Goal: Transaction & Acquisition: Book appointment/travel/reservation

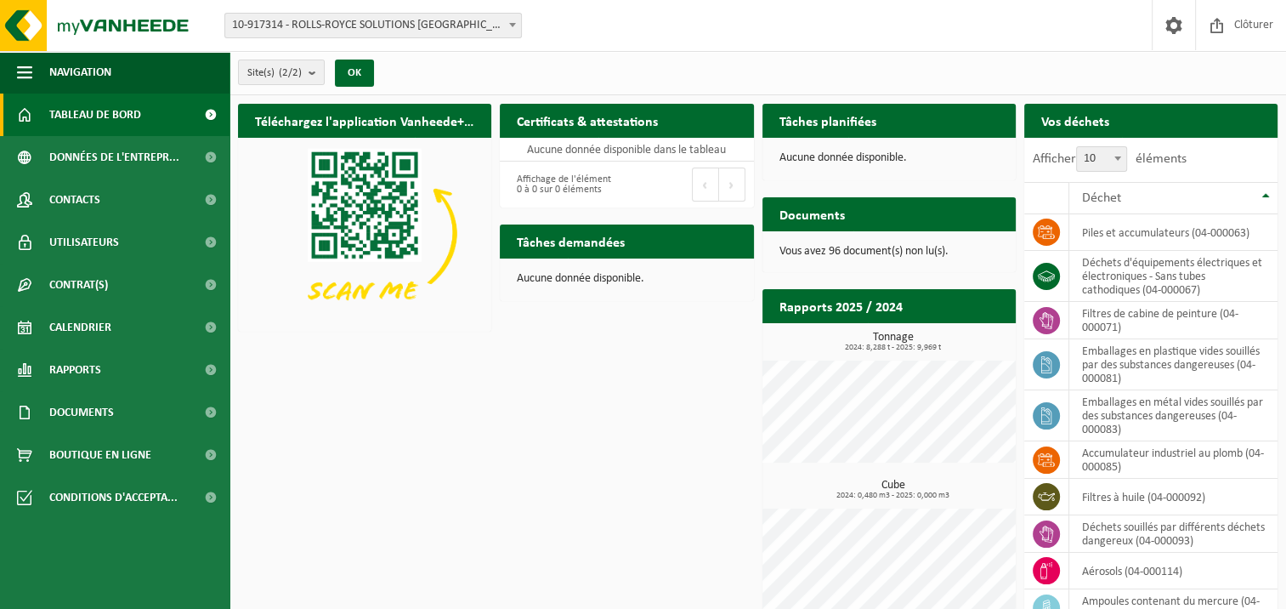
click at [832, 116] on h2 "Tâches planifiées" at bounding box center [827, 120] width 131 height 33
click at [842, 160] on p "Aucune donnée disponible." at bounding box center [888, 158] width 219 height 12
click at [26, 75] on span "button" at bounding box center [24, 72] width 15 height 42
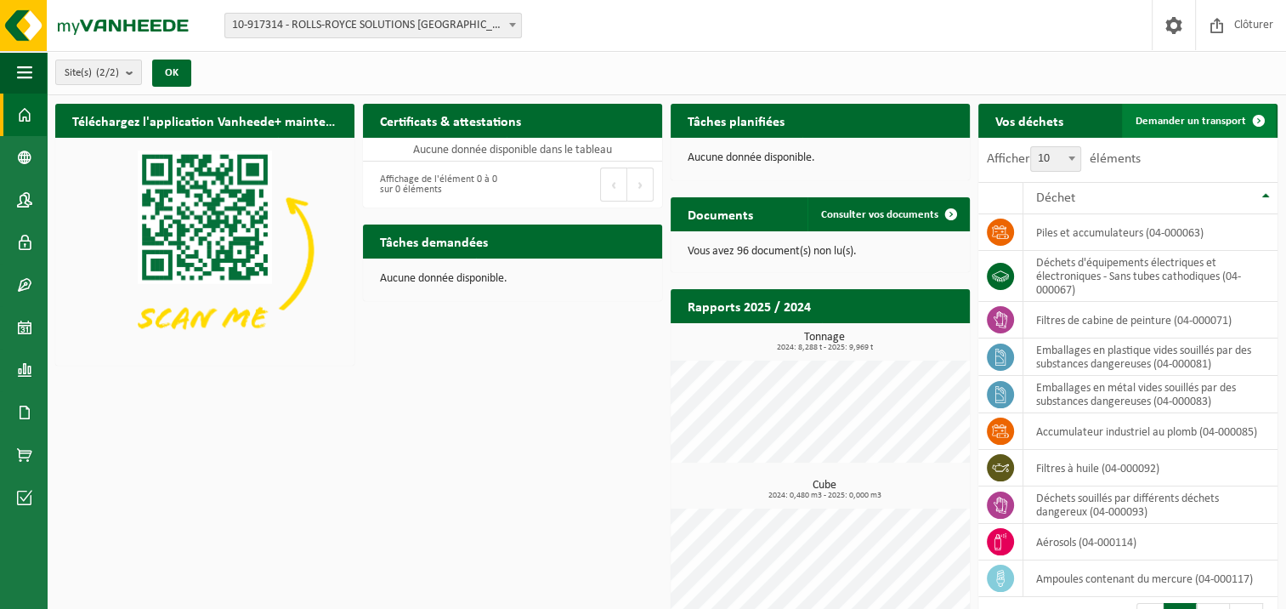
click at [1205, 122] on span "Demander un transport" at bounding box center [1190, 121] width 110 height 11
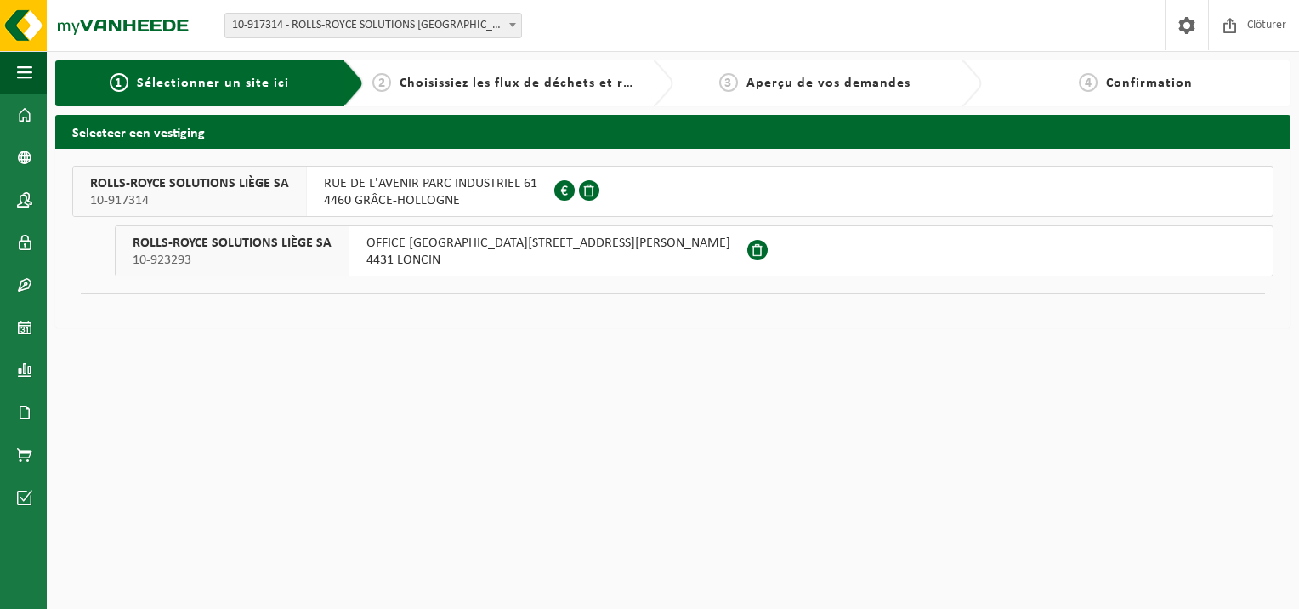
click at [402, 190] on span "RUE DE L'AVENIR PARC INDUSTRIEL 61" at bounding box center [430, 183] width 213 height 17
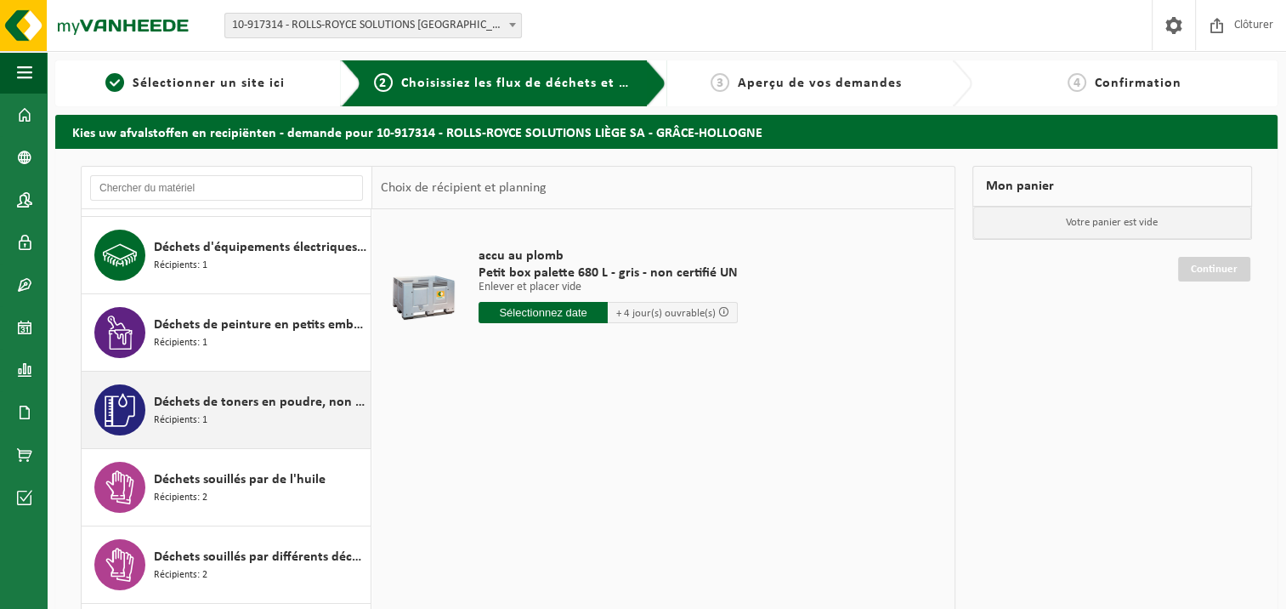
scroll to position [255, 0]
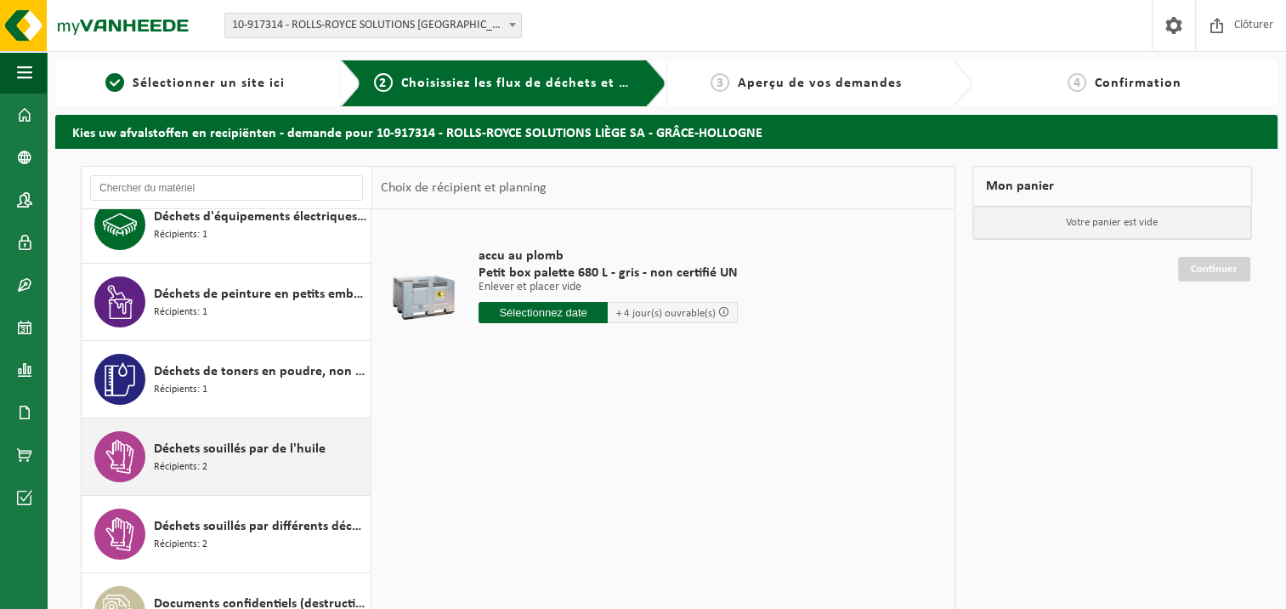
click at [227, 456] on span "Déchets souillés par de l'huile" at bounding box center [240, 449] width 172 height 20
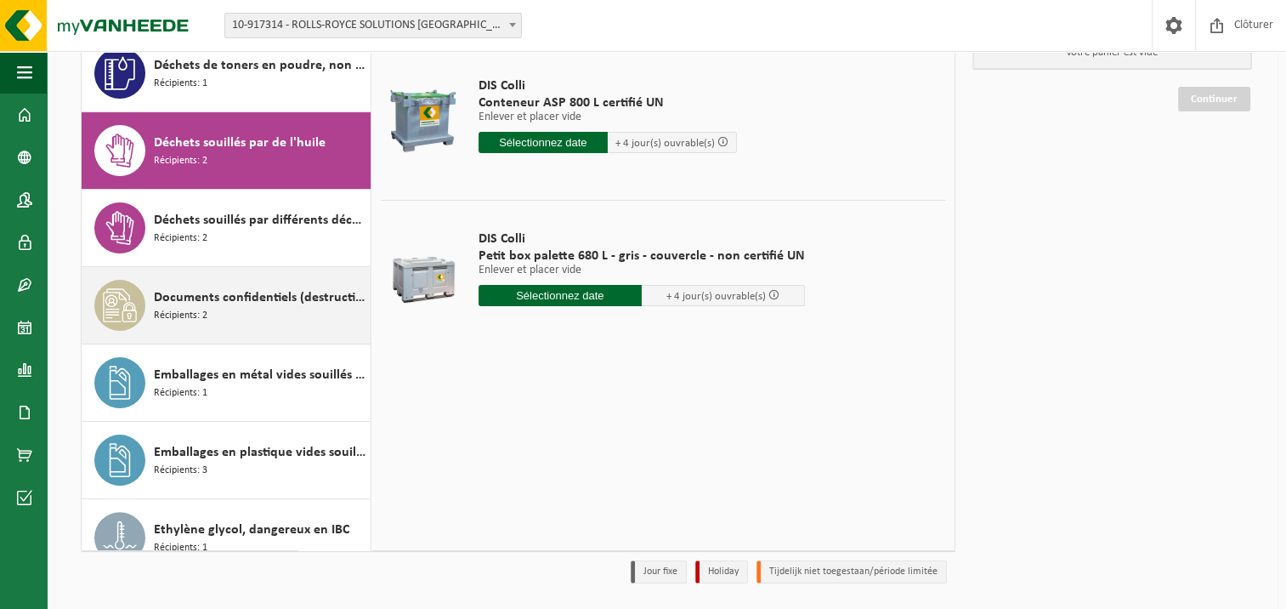
scroll to position [352, 0]
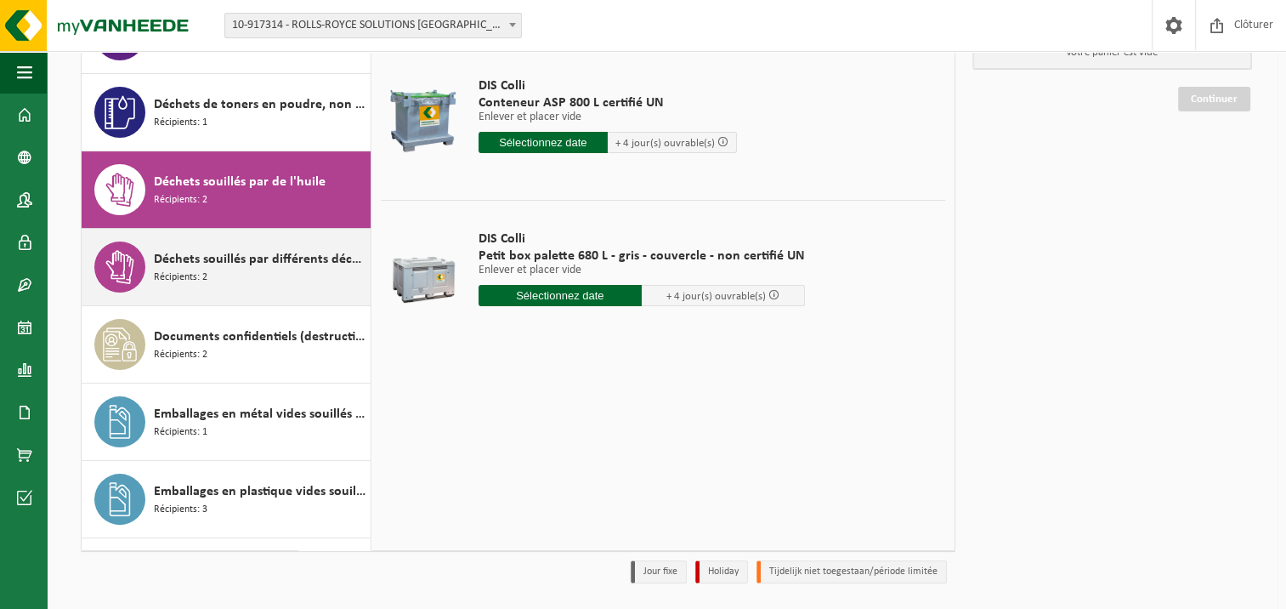
click at [282, 256] on span "Déchets souillés par différents déchets dangereux" at bounding box center [260, 259] width 212 height 20
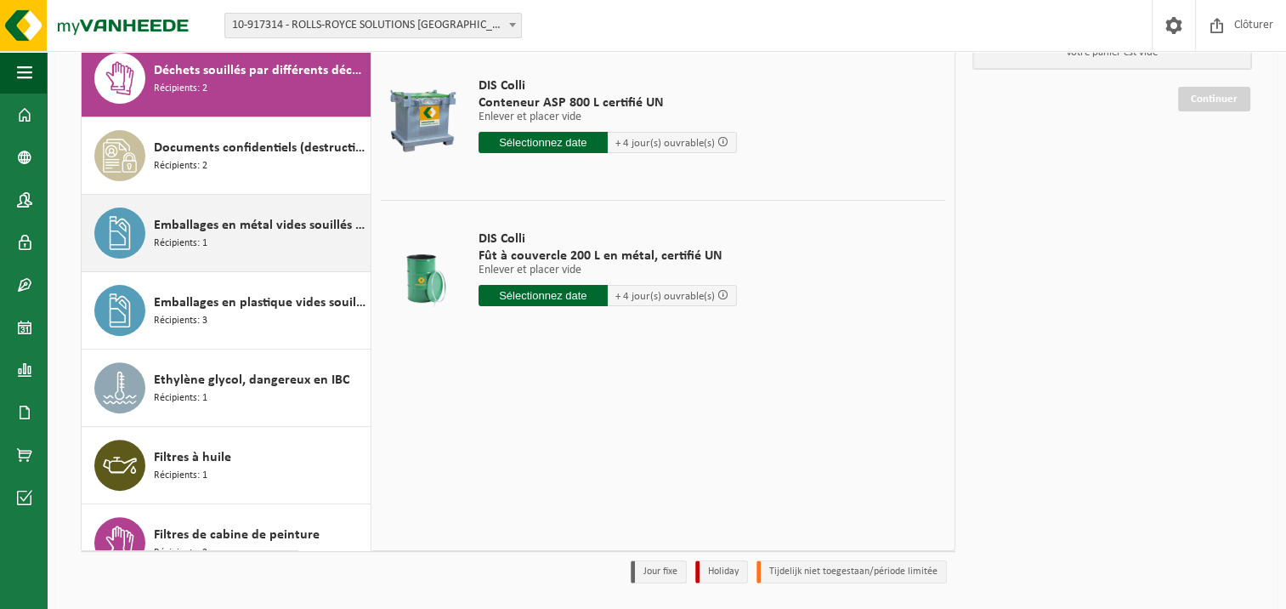
scroll to position [456, 0]
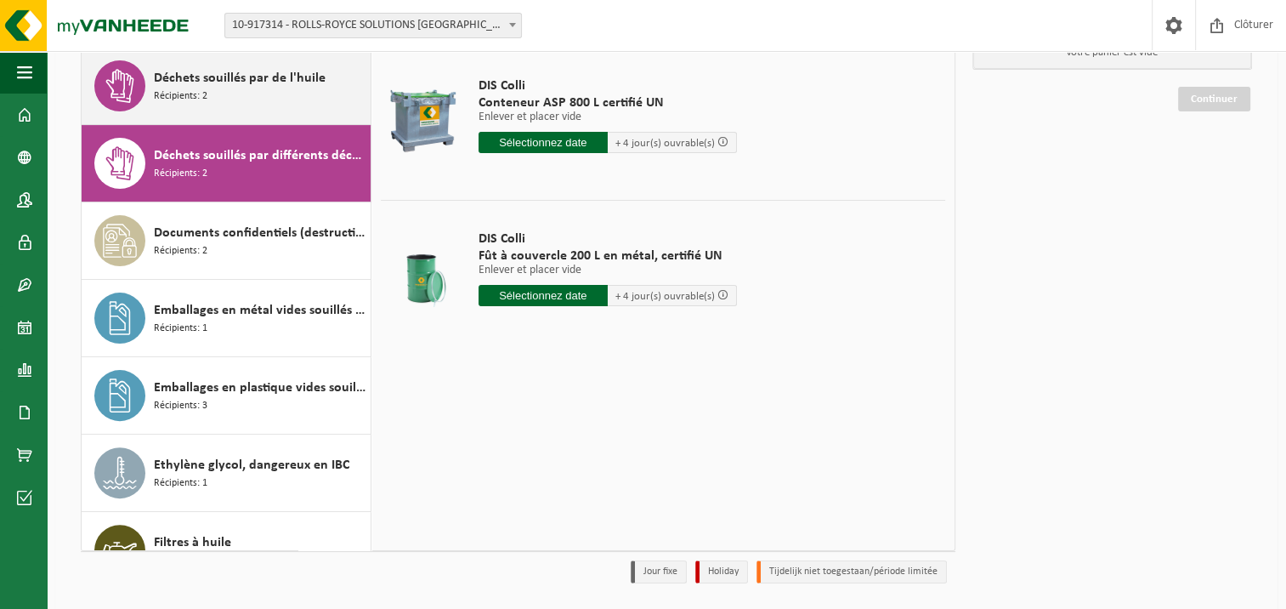
click at [260, 93] on div "Déchets souillés par de l'huile Récipients: 2" at bounding box center [260, 85] width 212 height 51
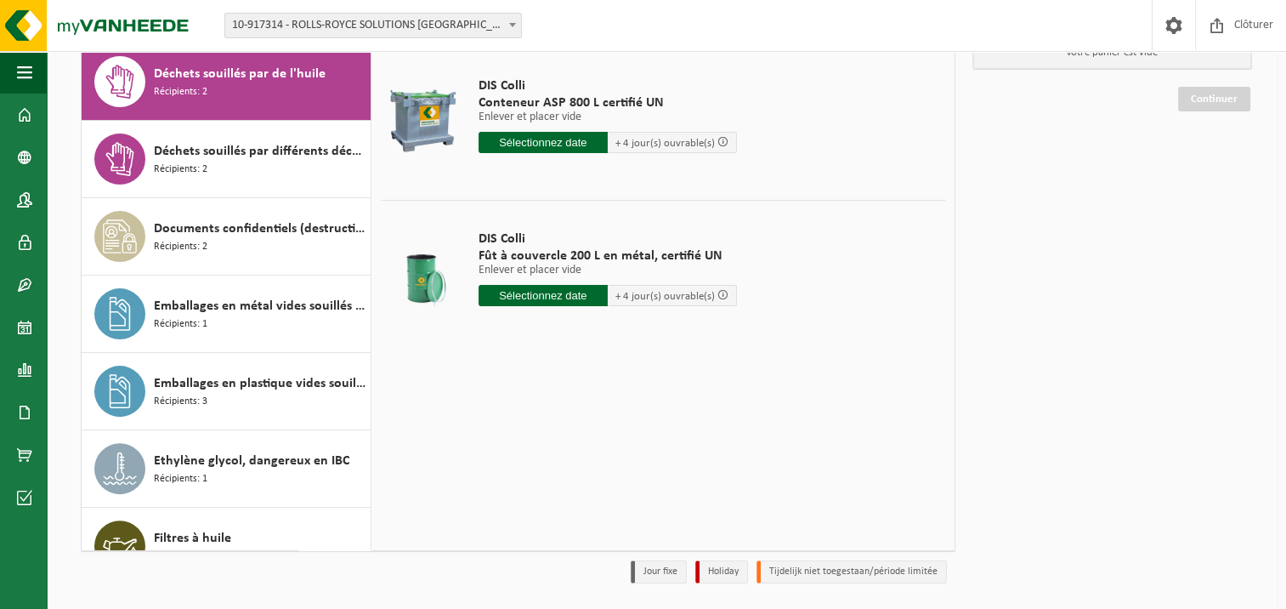
scroll to position [462, 0]
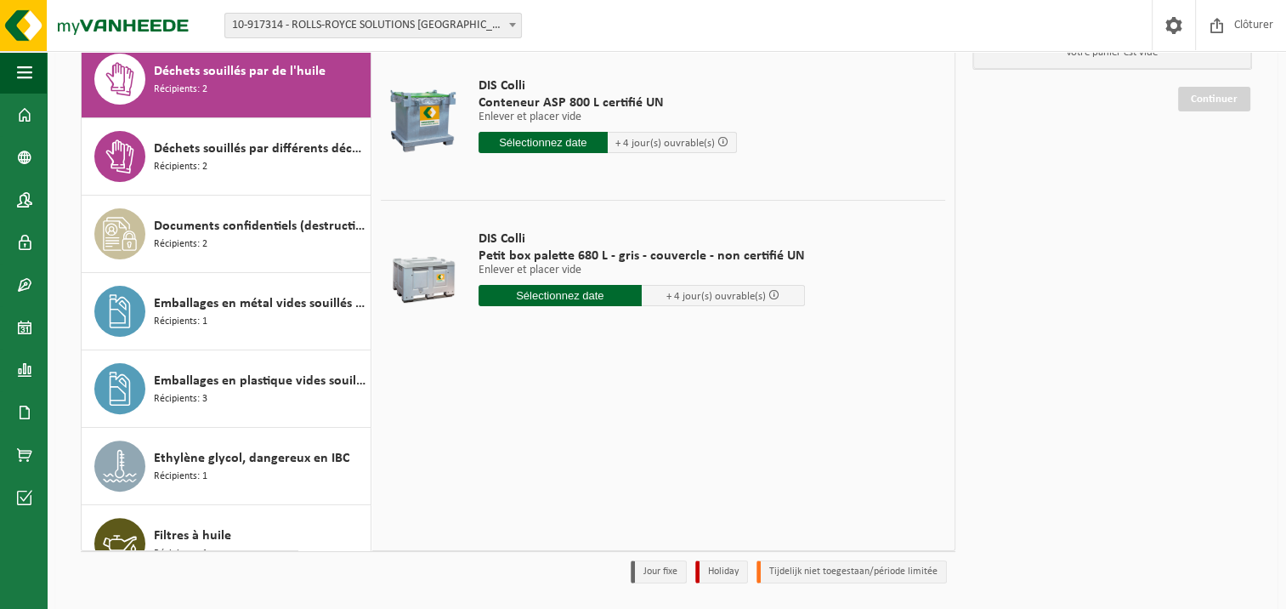
click at [570, 143] on input "text" at bounding box center [542, 142] width 129 height 21
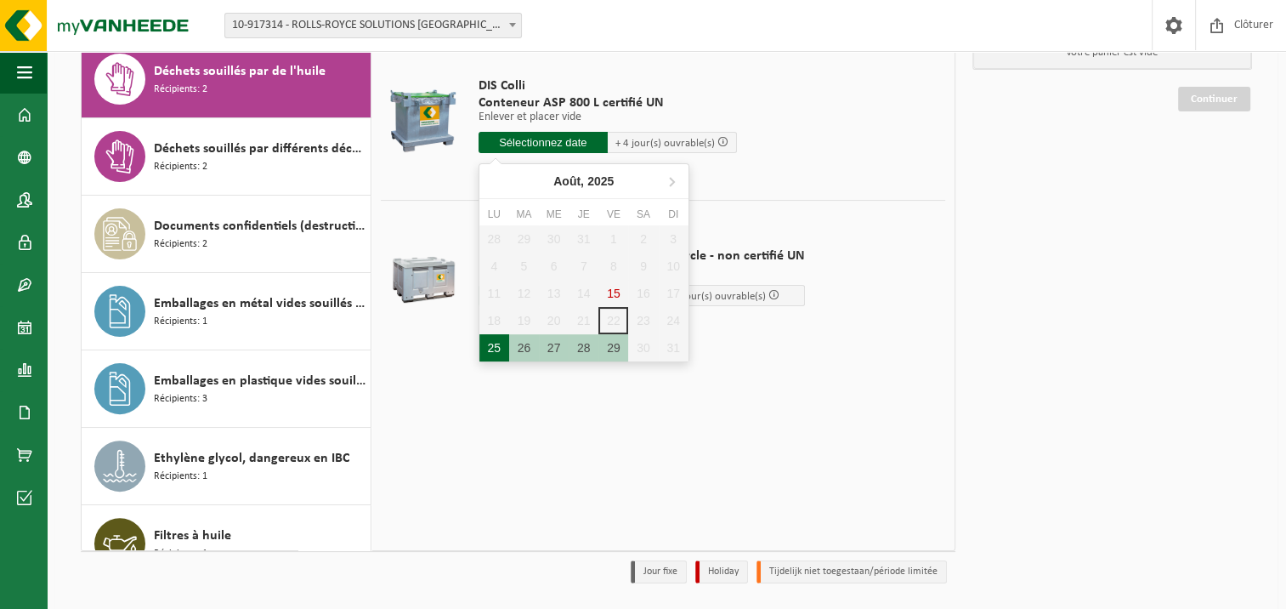
click at [490, 348] on div "25" at bounding box center [494, 347] width 30 height 27
type input "à partir de 2025-08-25"
type input "2025-08-25"
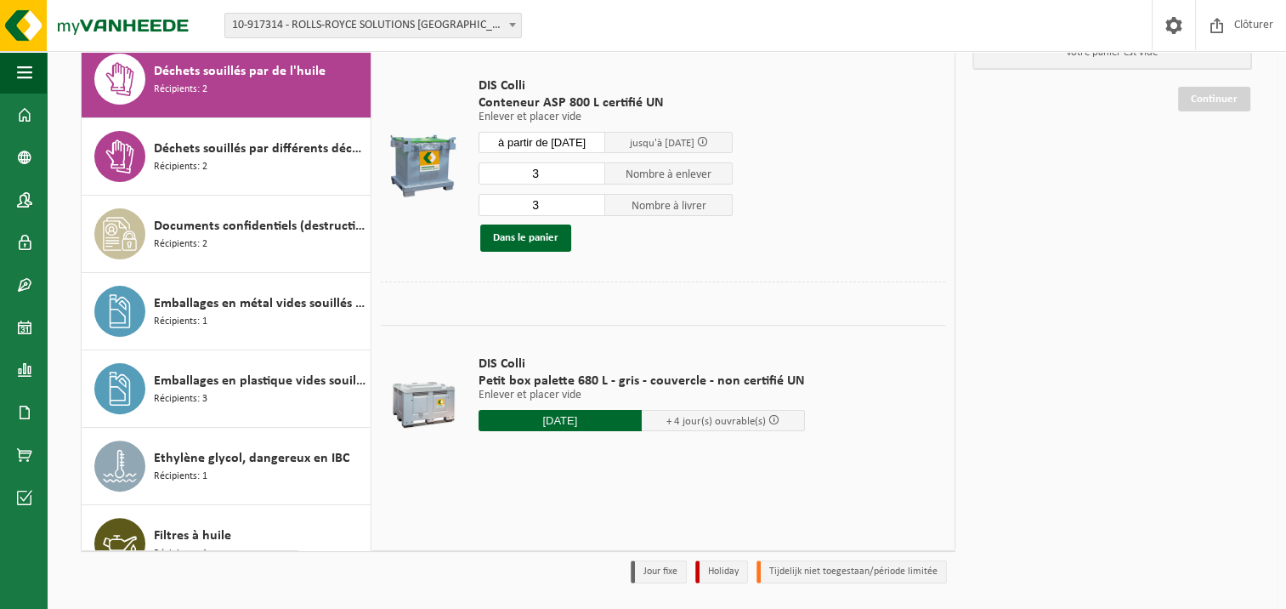
click at [555, 173] on input "3" at bounding box center [541, 173] width 127 height 22
click at [593, 173] on input "4" at bounding box center [541, 173] width 127 height 22
click at [594, 173] on input "3" at bounding box center [541, 173] width 127 height 22
type input "2"
click at [594, 174] on input "2" at bounding box center [541, 173] width 127 height 22
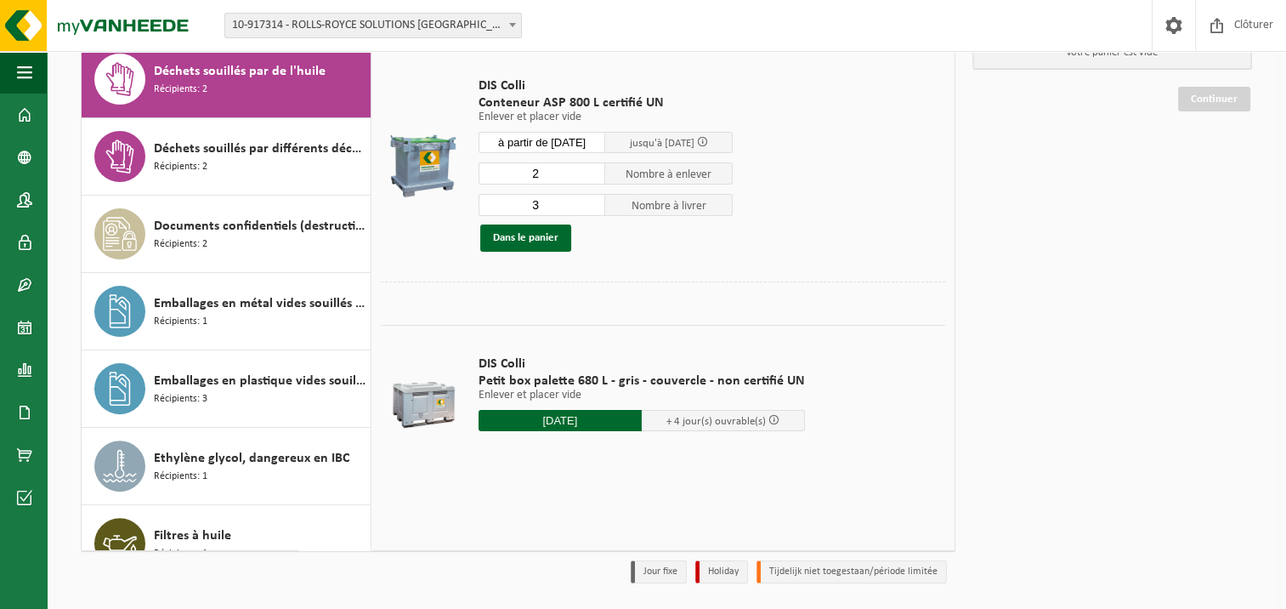
click at [577, 197] on input "3" at bounding box center [541, 205] width 127 height 22
type input "2"
click at [591, 207] on input "2" at bounding box center [541, 205] width 127 height 22
click at [535, 235] on button "Dans le panier" at bounding box center [525, 237] width 91 height 27
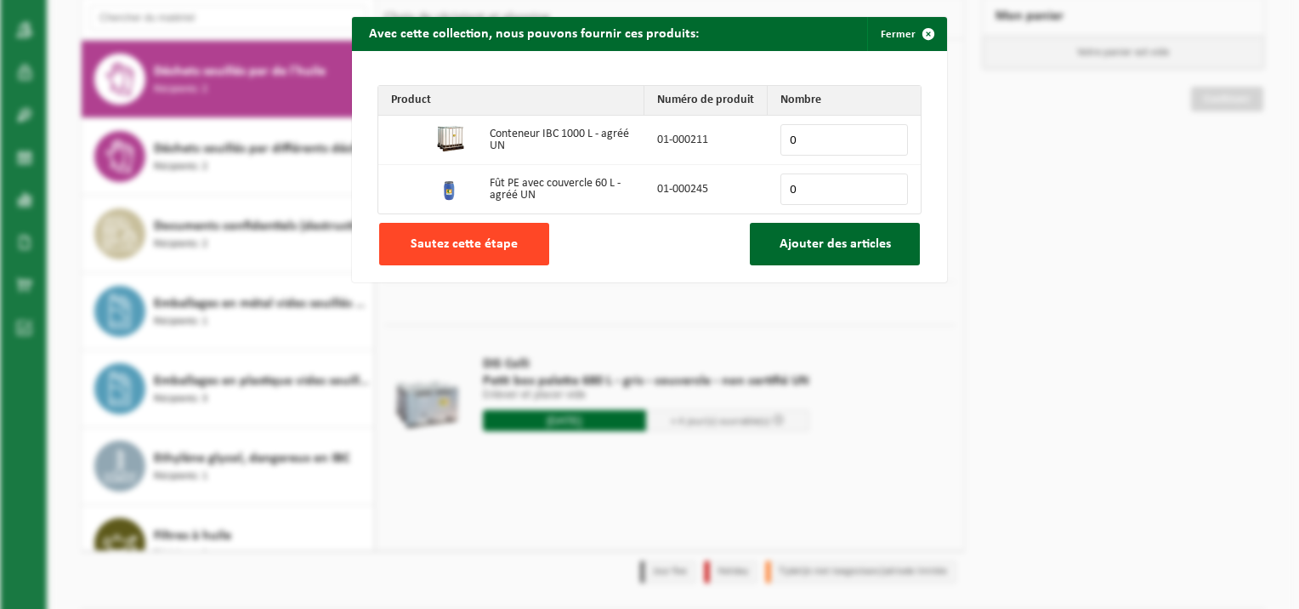
click at [484, 237] on span "Sautez cette étape" at bounding box center [464, 244] width 107 height 14
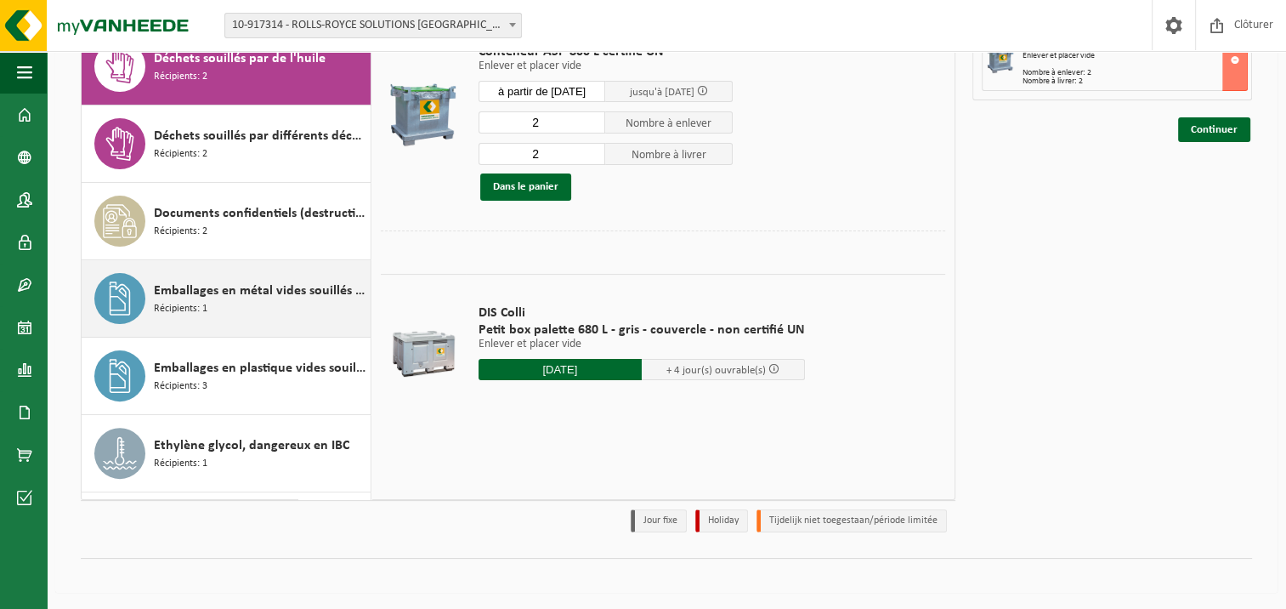
scroll to position [425, 0]
click at [262, 302] on div "Emballages en métal vides souillés par des substances dangereuses Récipients: 1" at bounding box center [260, 297] width 212 height 51
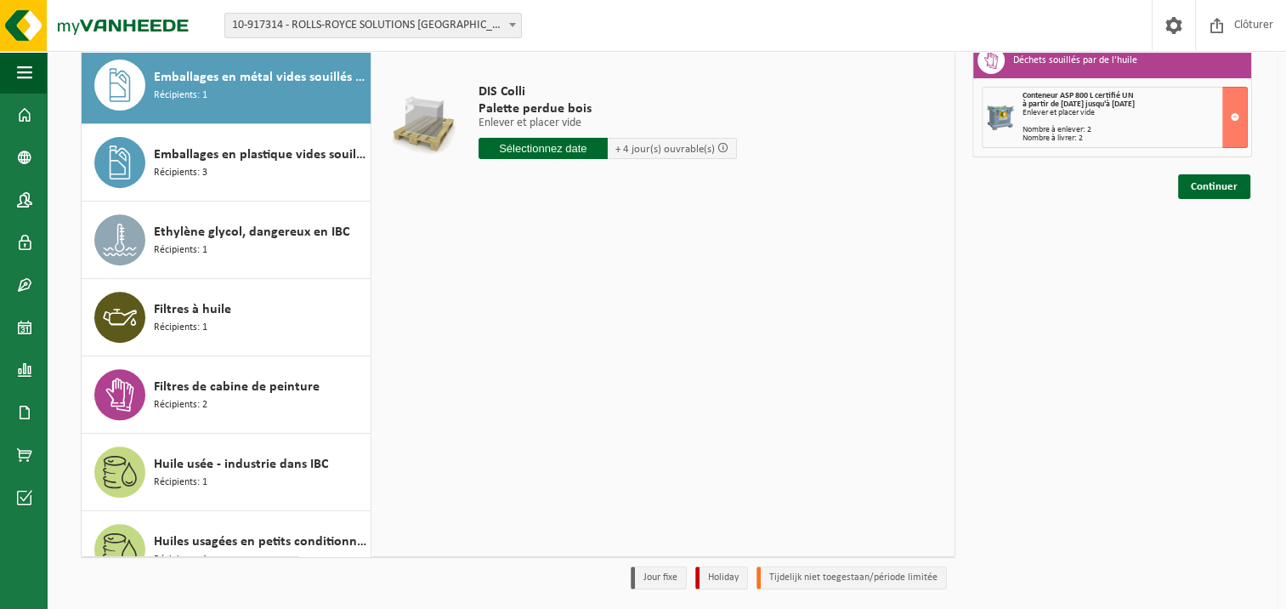
scroll to position [136, 0]
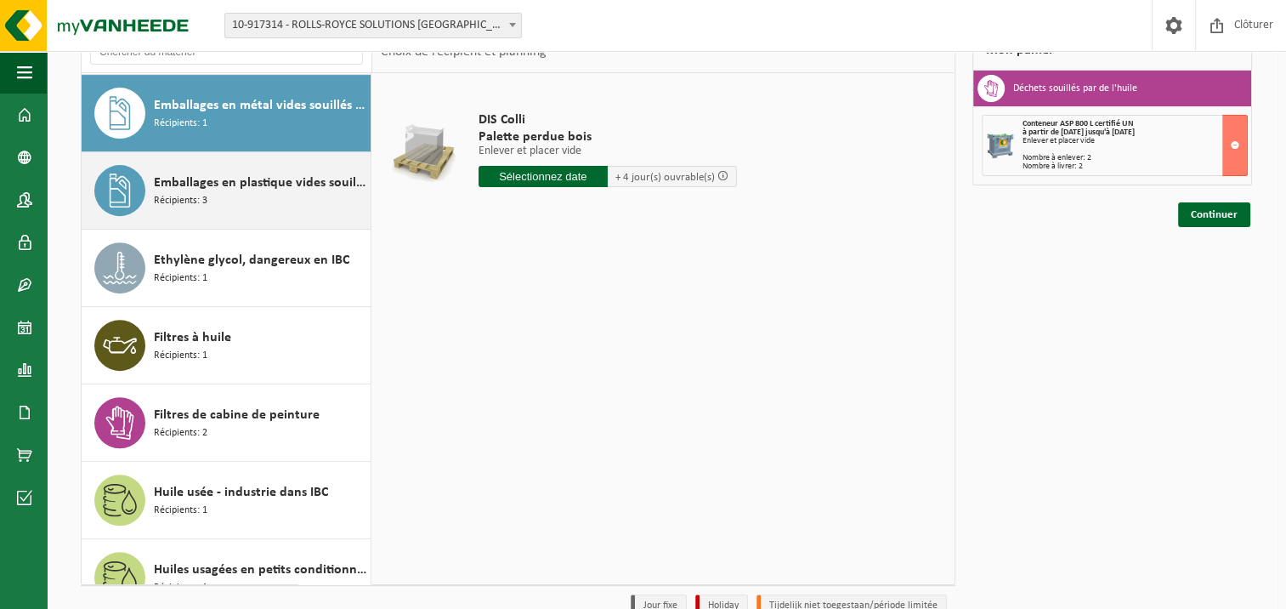
click at [248, 210] on div "Emballages en plastique vides souillés par des substances dangereuses Récipient…" at bounding box center [260, 190] width 212 height 51
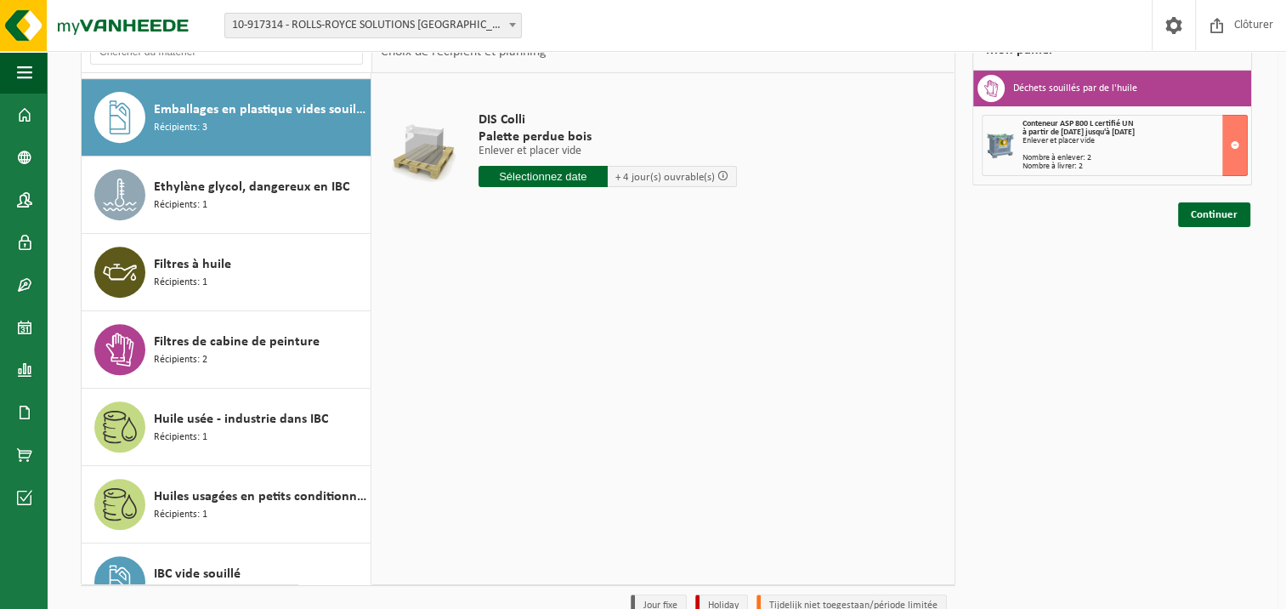
scroll to position [772, 0]
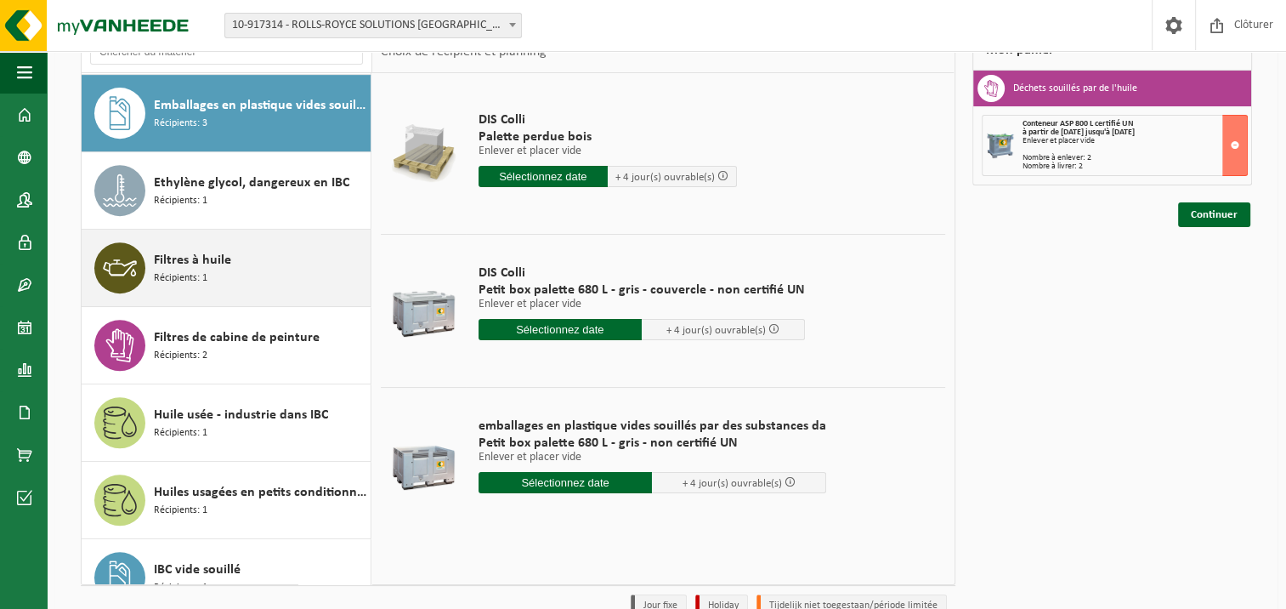
click at [204, 262] on span "Filtres à huile" at bounding box center [192, 260] width 77 height 20
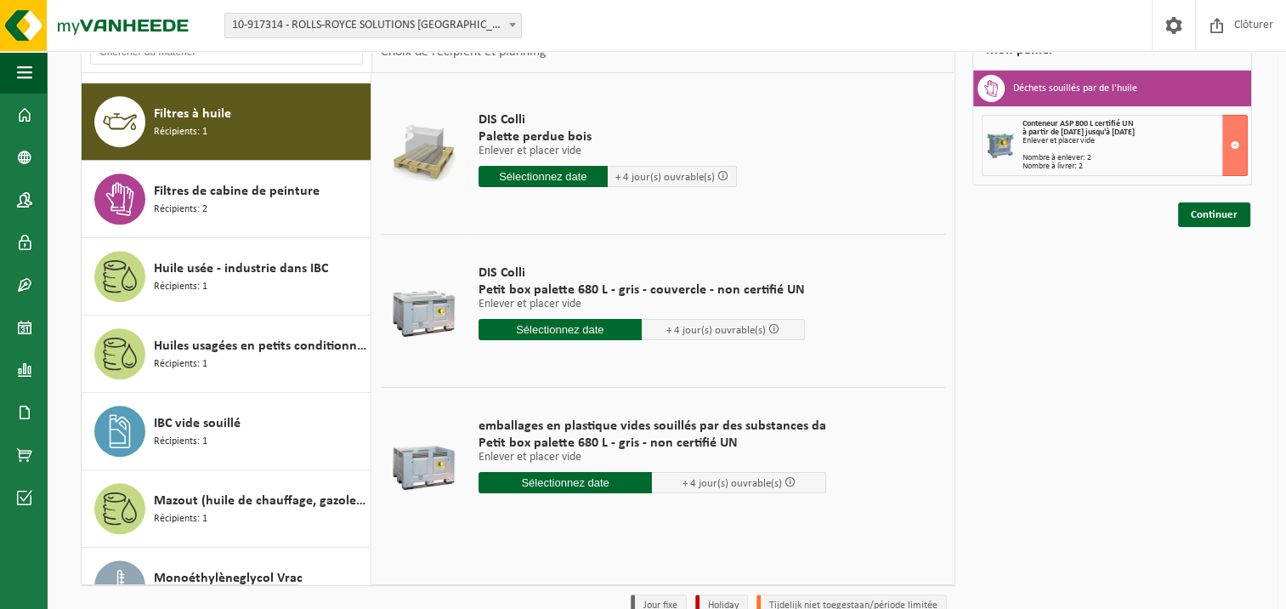
scroll to position [926, 0]
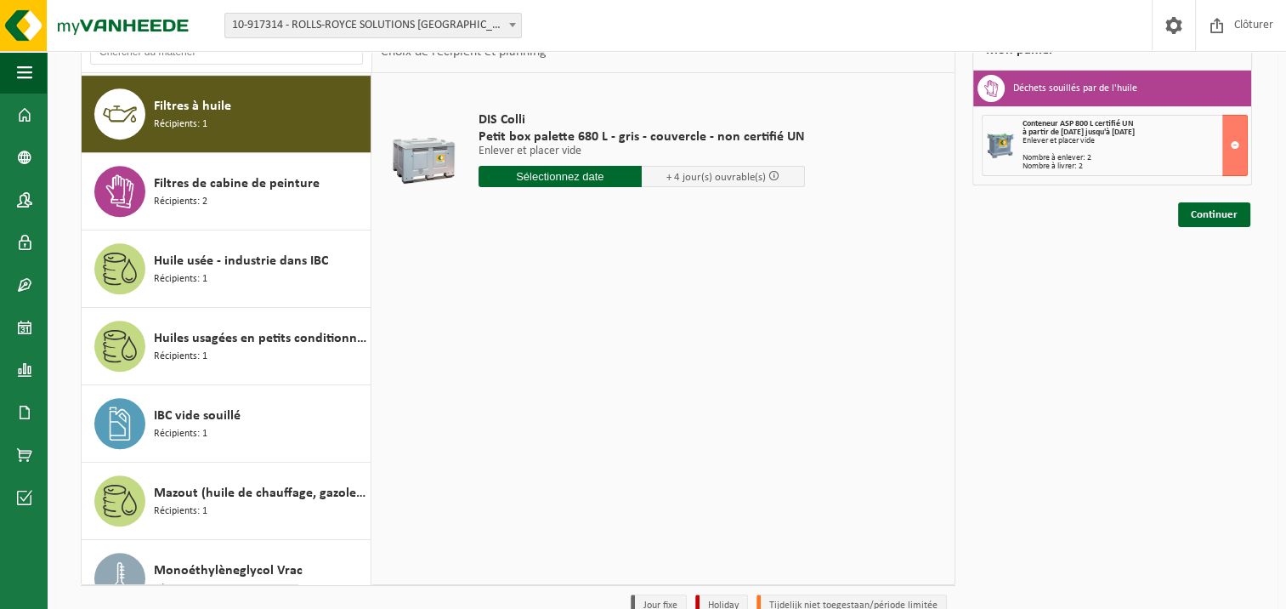
click at [568, 173] on input "text" at bounding box center [559, 176] width 163 height 21
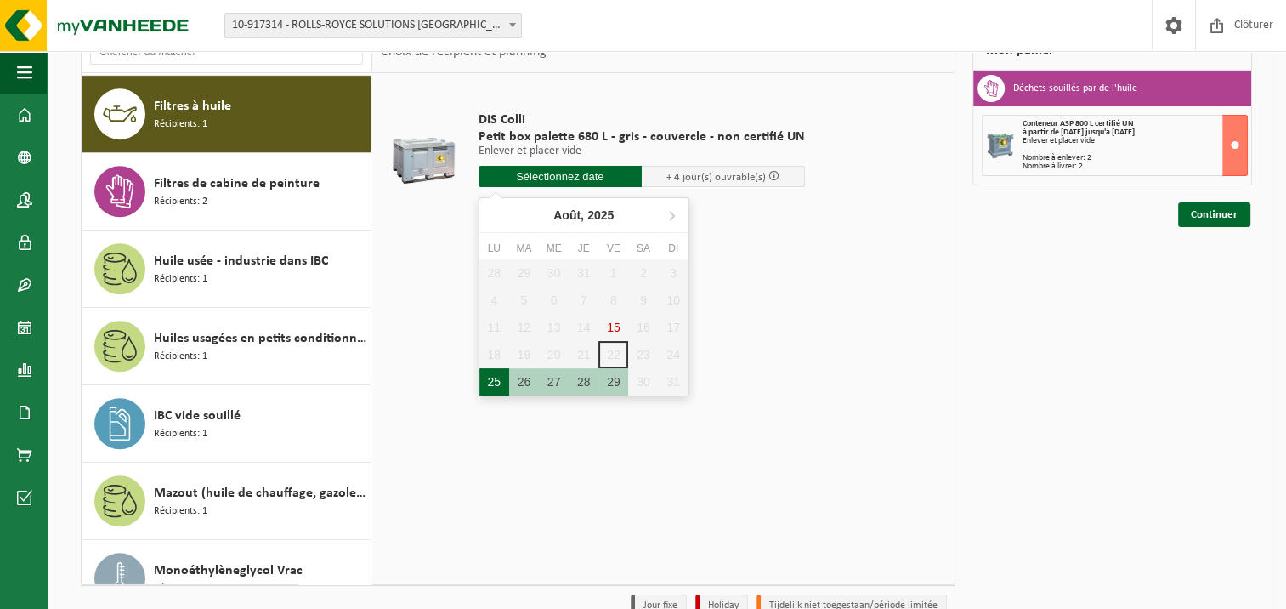
click at [492, 384] on div "25" at bounding box center [494, 381] width 30 height 27
type input "à partir de 2025-08-25"
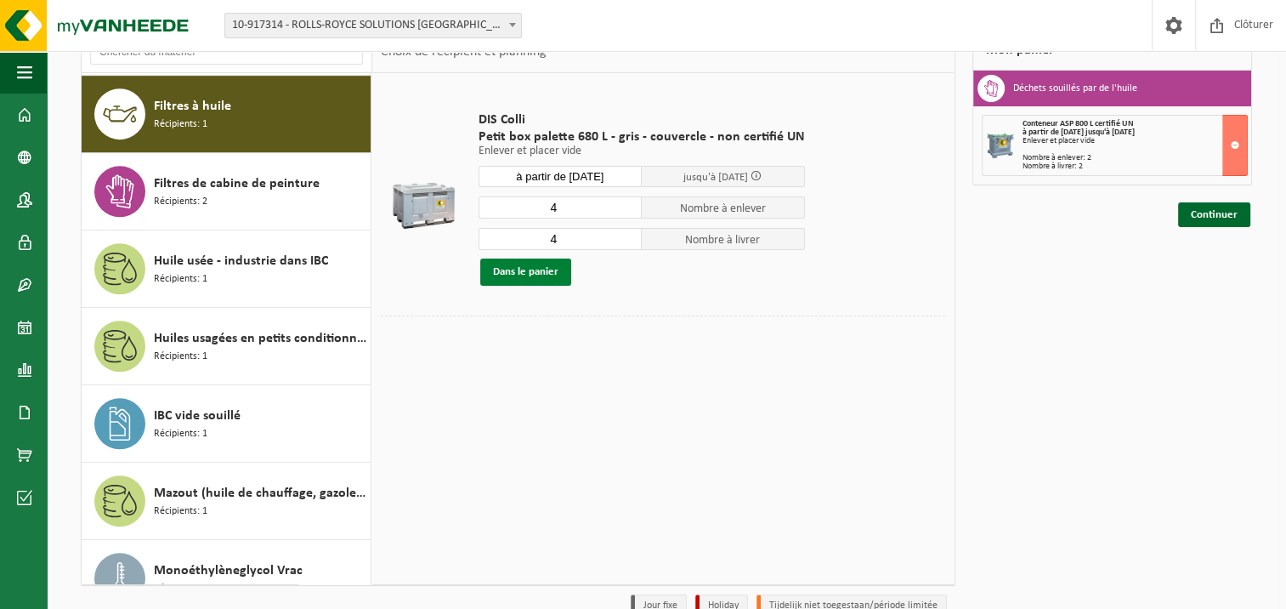
click at [536, 275] on button "Dans le panier" at bounding box center [525, 271] width 91 height 27
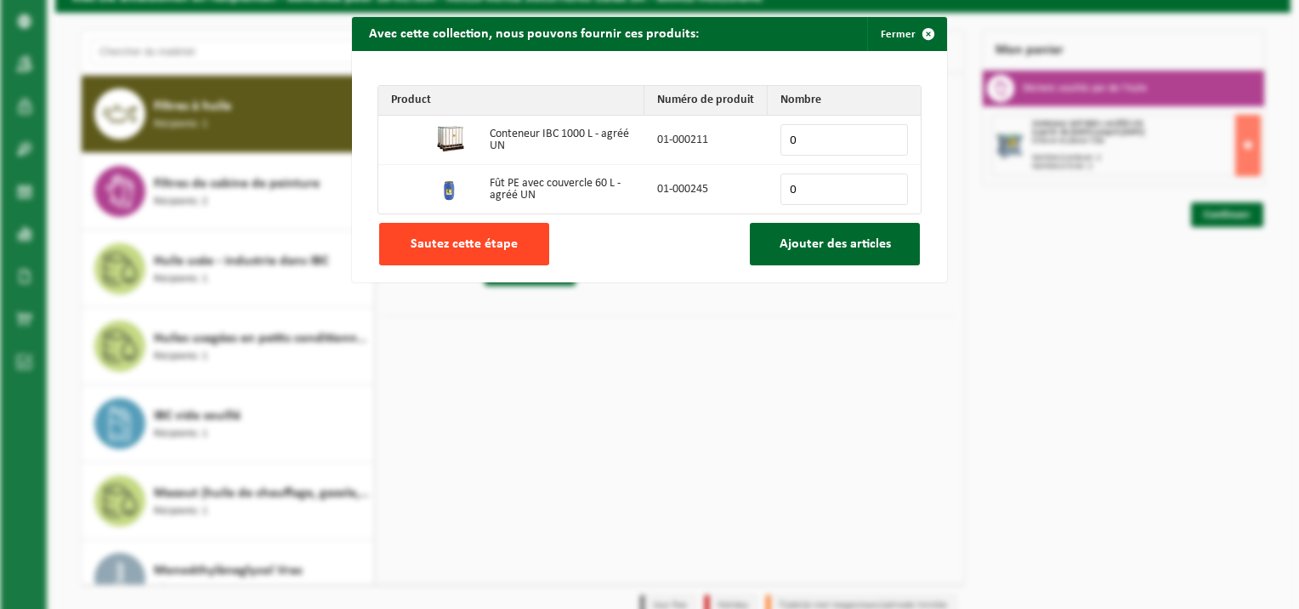
click at [501, 240] on span "Sautez cette étape" at bounding box center [464, 244] width 107 height 14
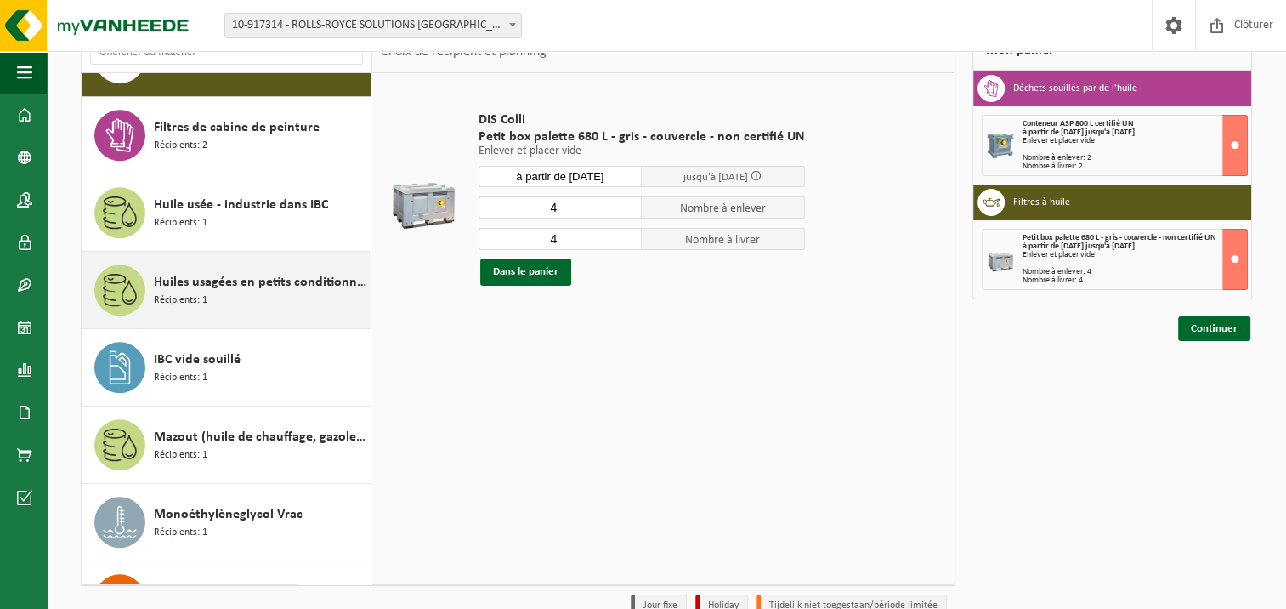
scroll to position [1011, 0]
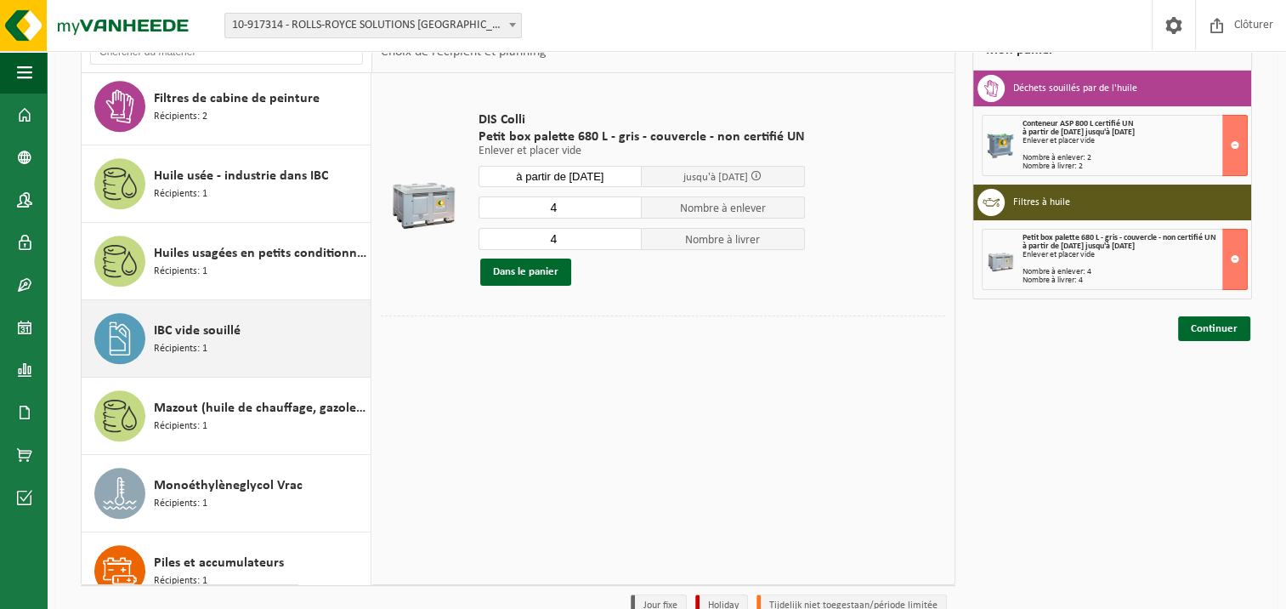
click at [201, 331] on span "IBC vide souillé" at bounding box center [197, 330] width 87 height 20
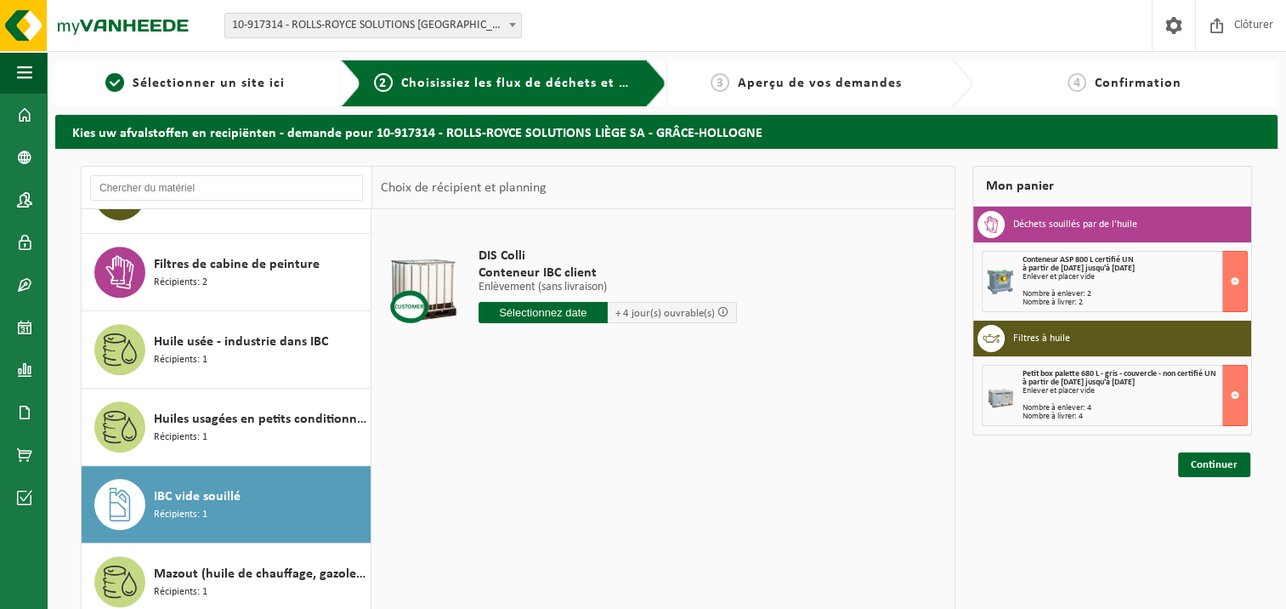
scroll to position [1020, 0]
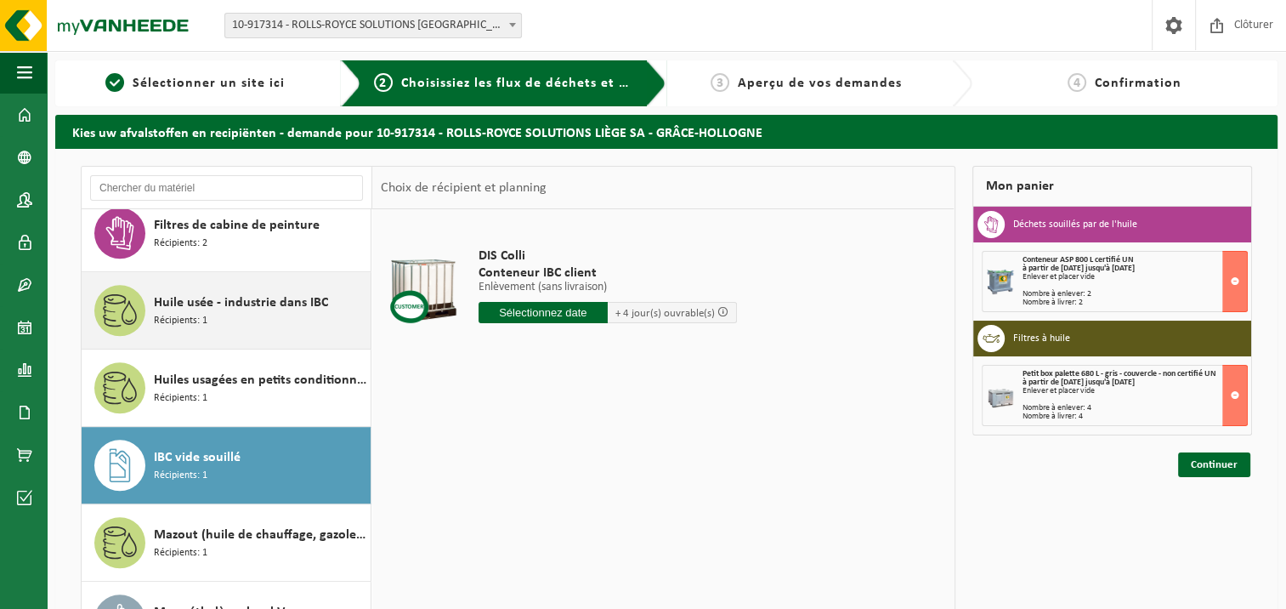
click at [263, 323] on div "Huile usée - industrie dans IBC Récipients: 1" at bounding box center [260, 310] width 212 height 51
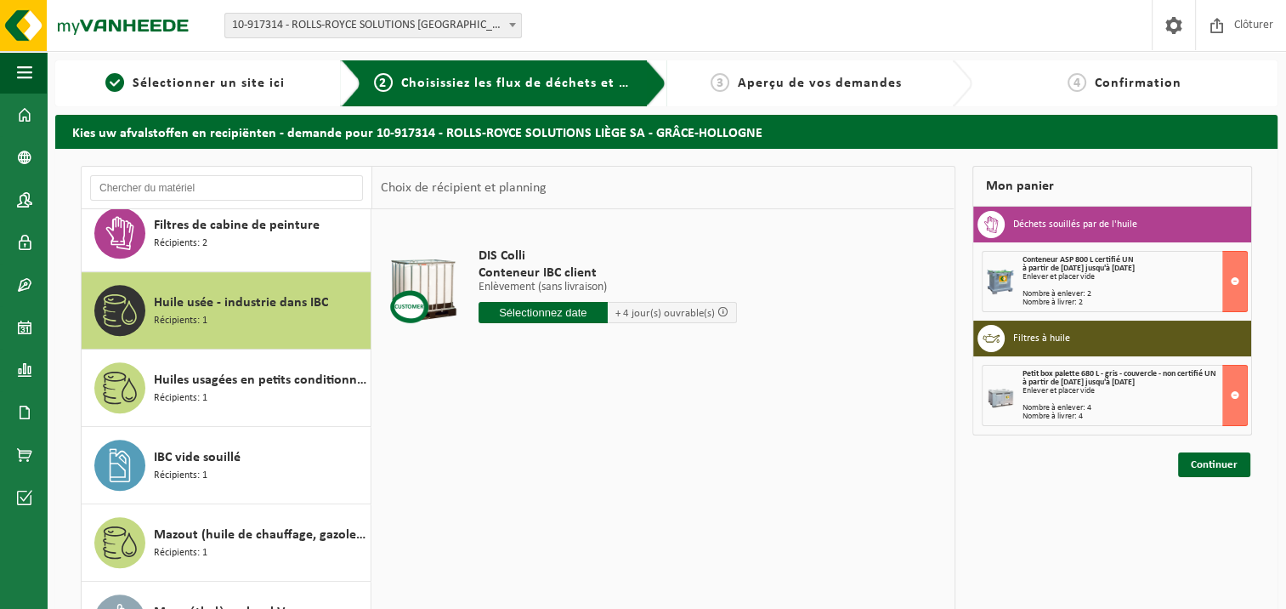
scroll to position [1032, 0]
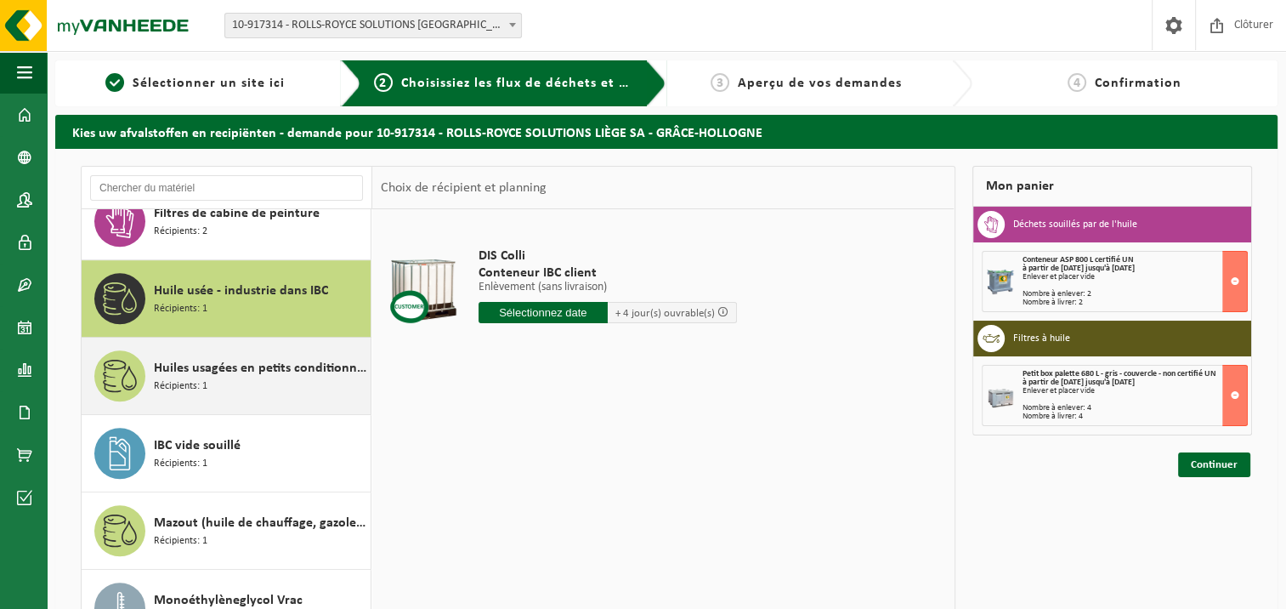
click at [204, 371] on span "Huiles usagées en petits conditionnements" at bounding box center [260, 368] width 212 height 20
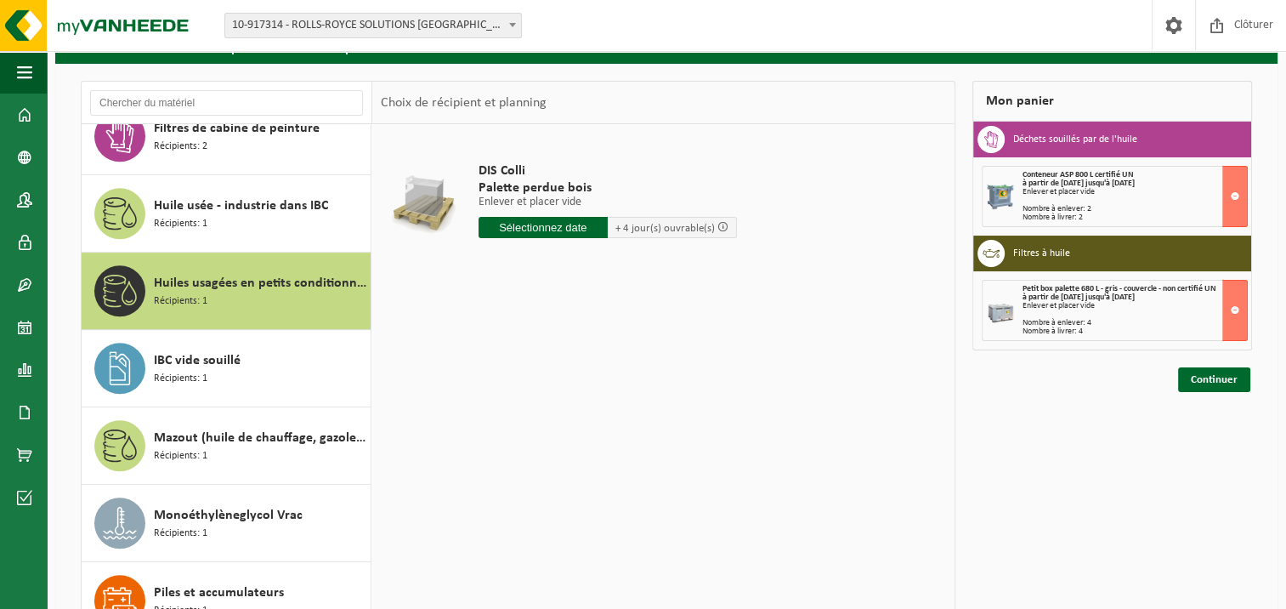
scroll to position [170, 0]
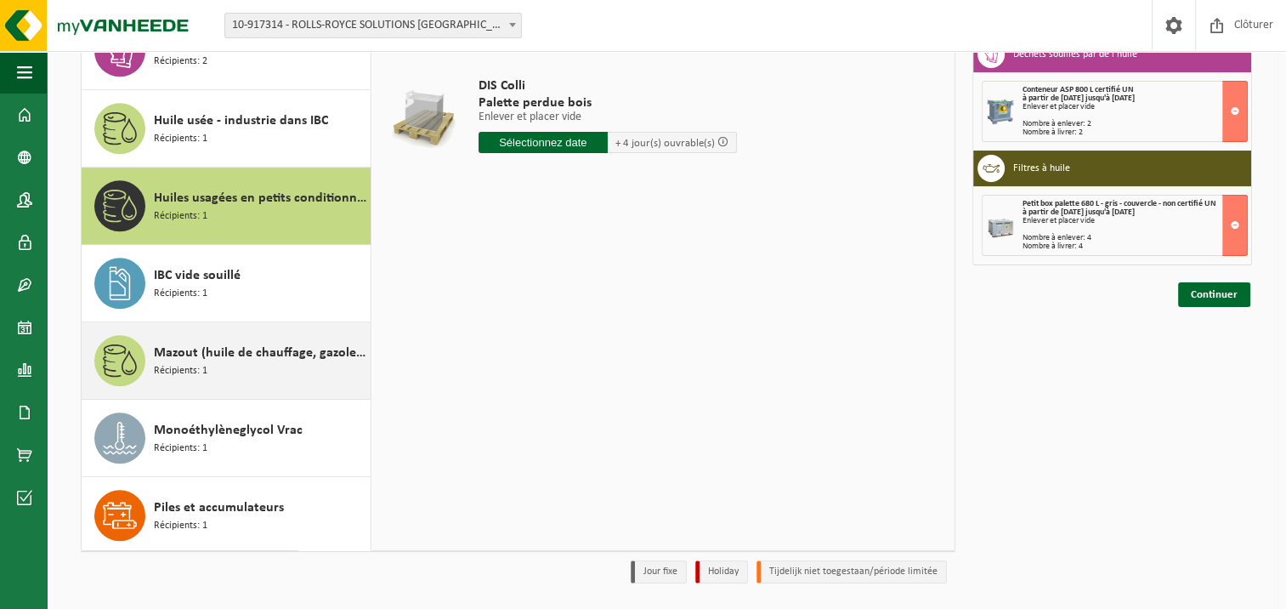
click at [308, 360] on div "Mazout (huile de chauffage, gazole, diesel) en IBC Récipients: 1" at bounding box center [260, 360] width 212 height 51
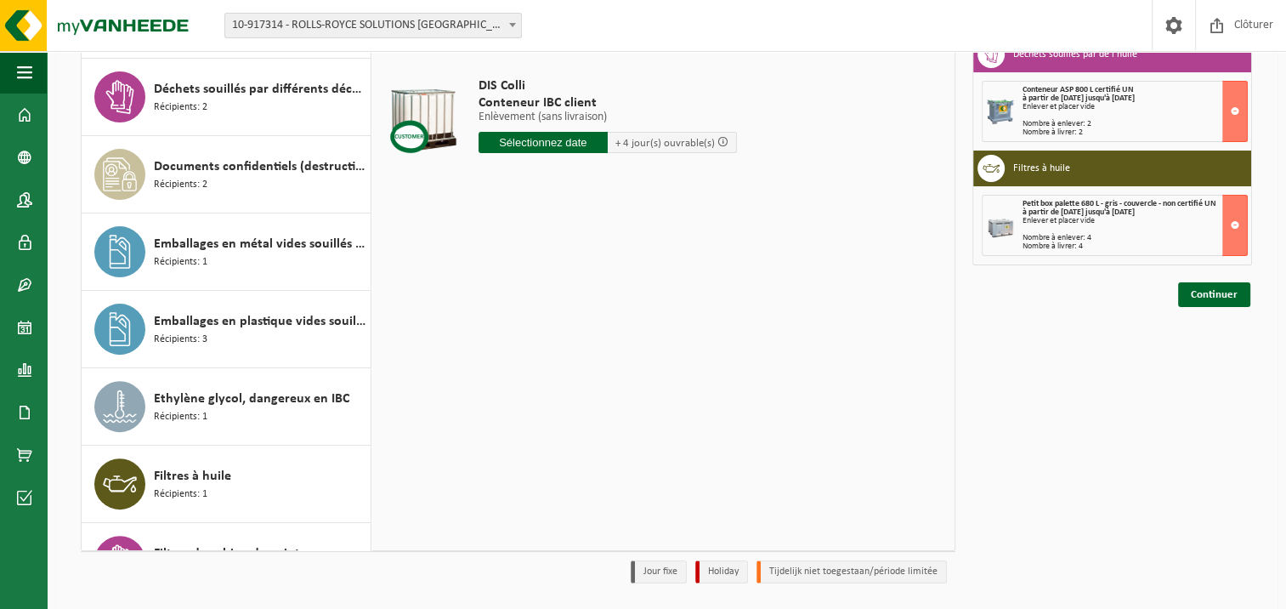
scroll to position [607, 0]
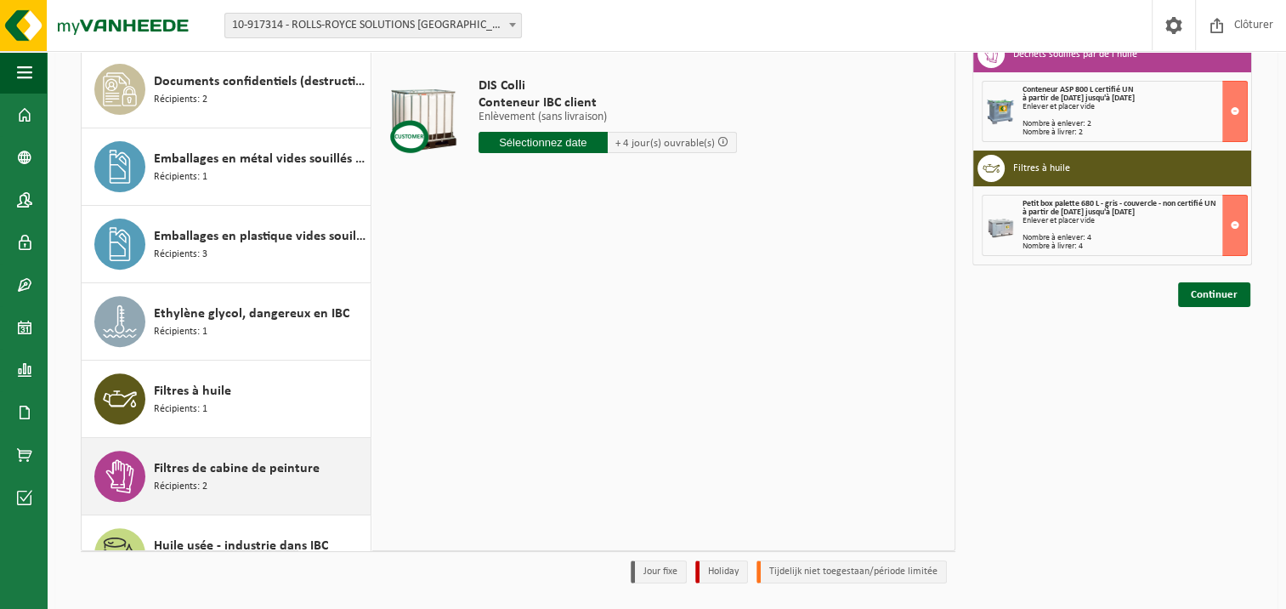
click at [270, 375] on div "Filtres à huile Récipients: 1" at bounding box center [260, 398] width 212 height 51
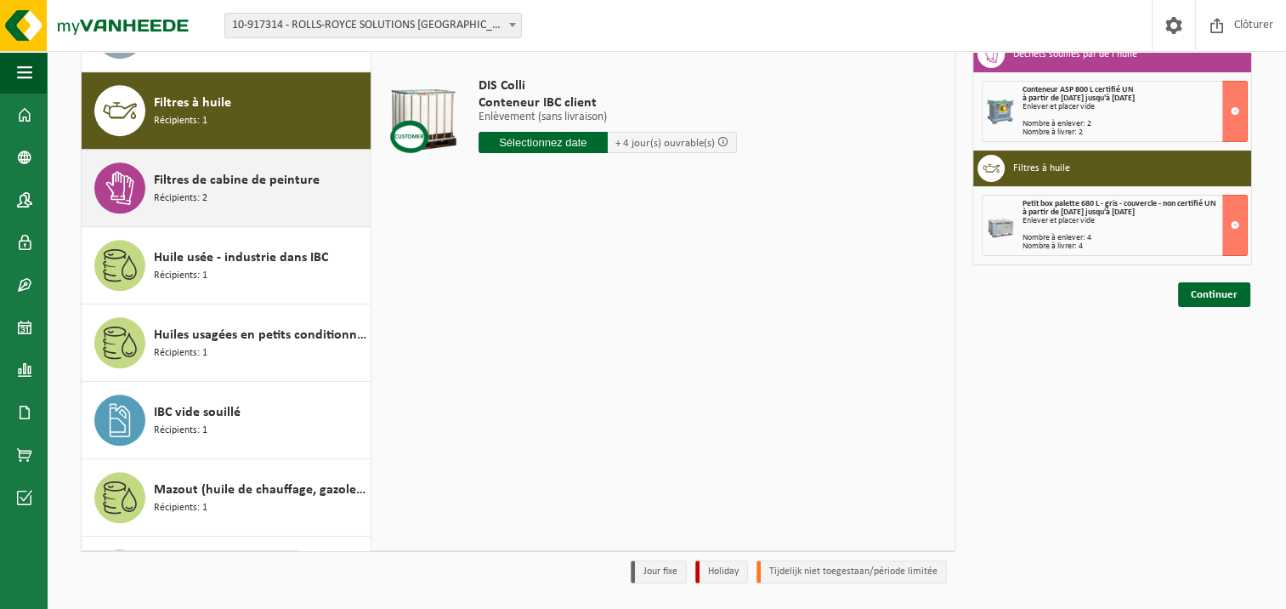
scroll to position [926, 0]
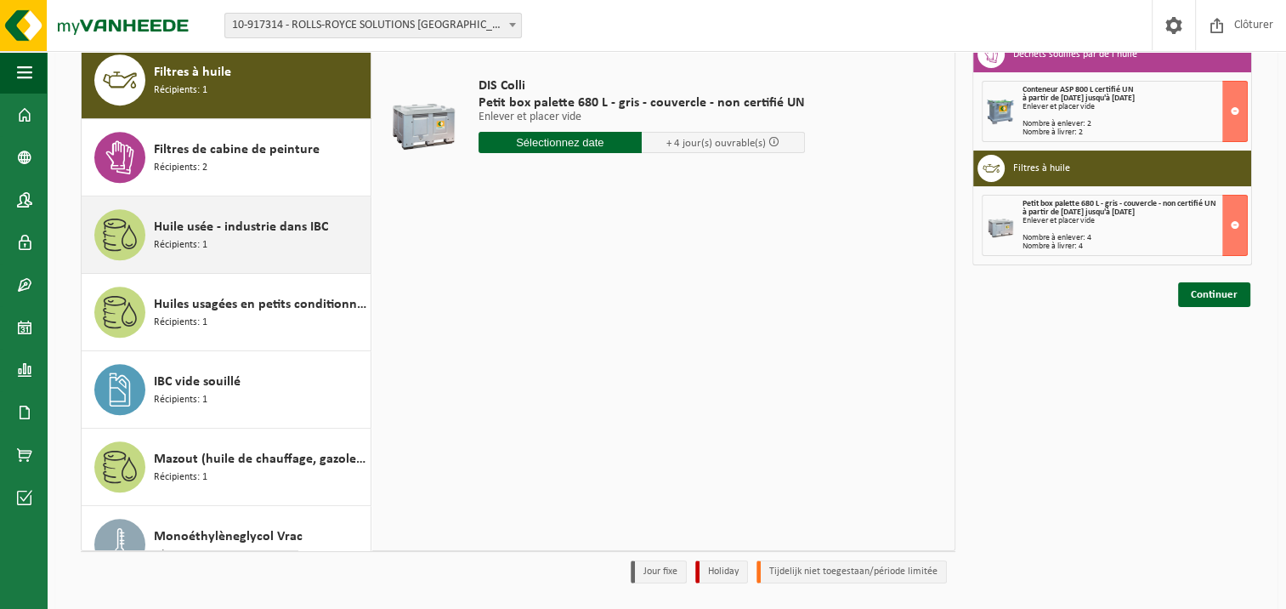
click at [258, 245] on div "Huile usée - industrie dans IBC Récipients: 1" at bounding box center [260, 234] width 212 height 51
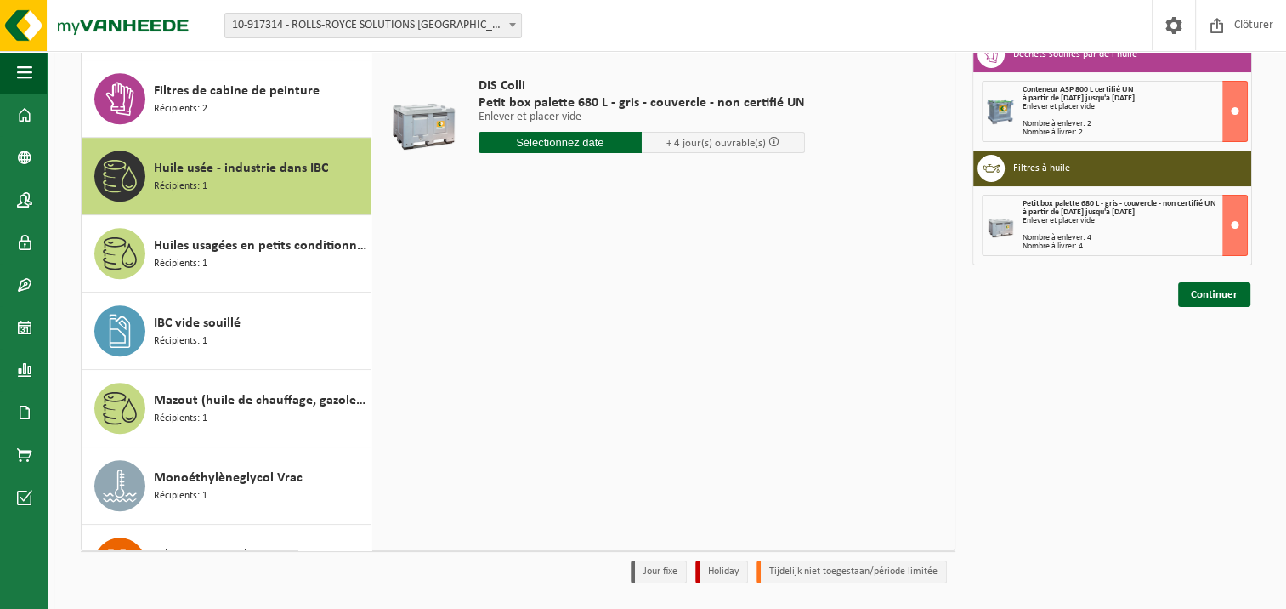
scroll to position [1032, 0]
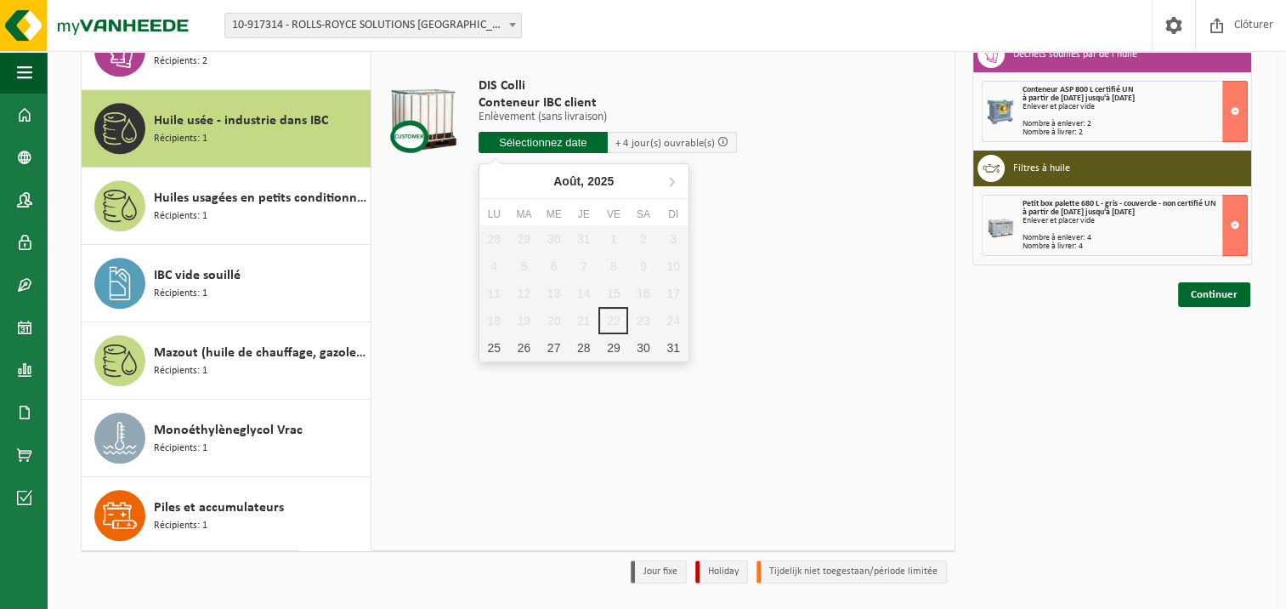
click at [552, 142] on input "text" at bounding box center [542, 142] width 129 height 21
click at [493, 346] on div "25" at bounding box center [494, 347] width 30 height 27
type input "à partir de 2025-08-25"
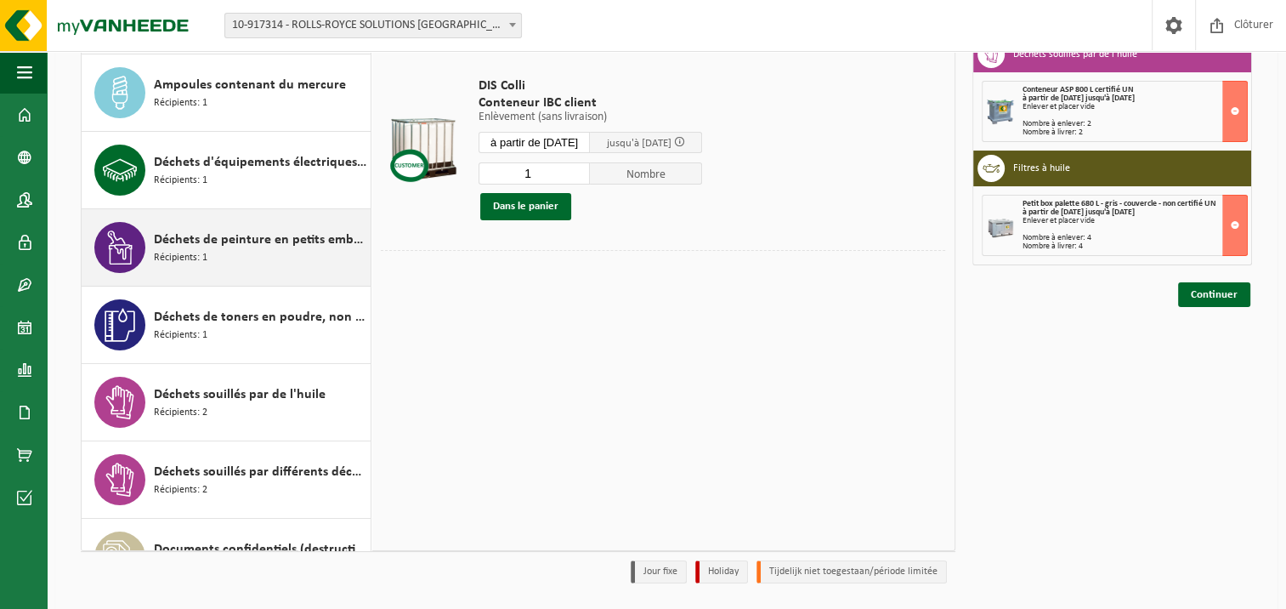
scroll to position [170, 0]
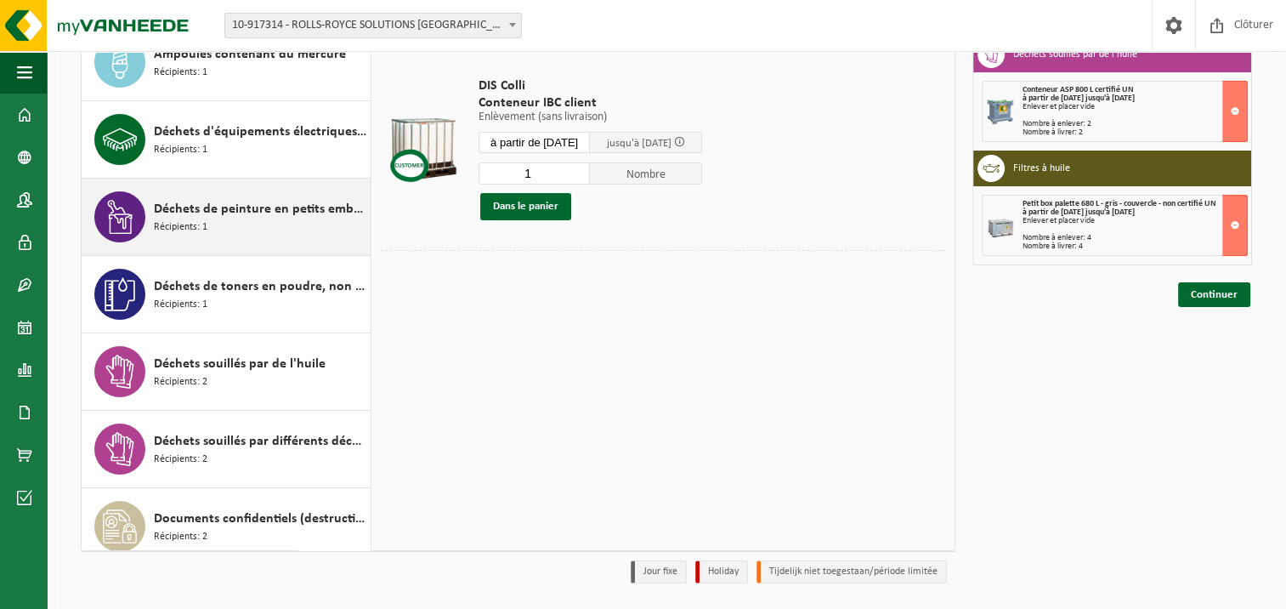
click at [280, 228] on div "Déchets de peinture en petits emballages Récipients: 1" at bounding box center [260, 216] width 212 height 51
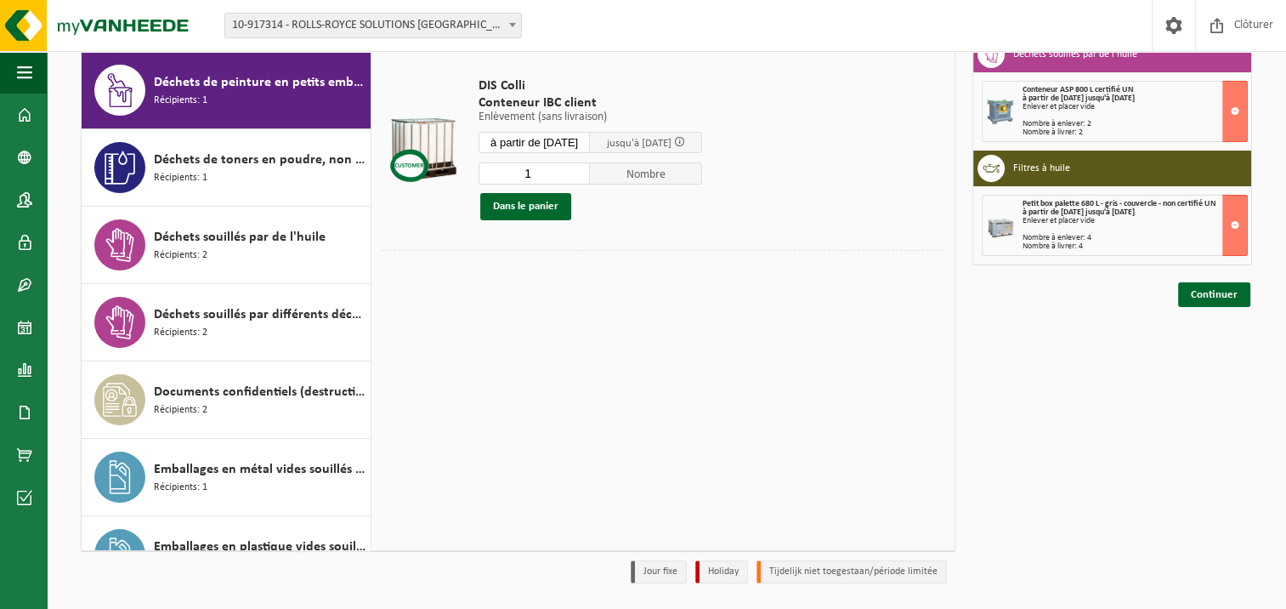
scroll to position [309, 0]
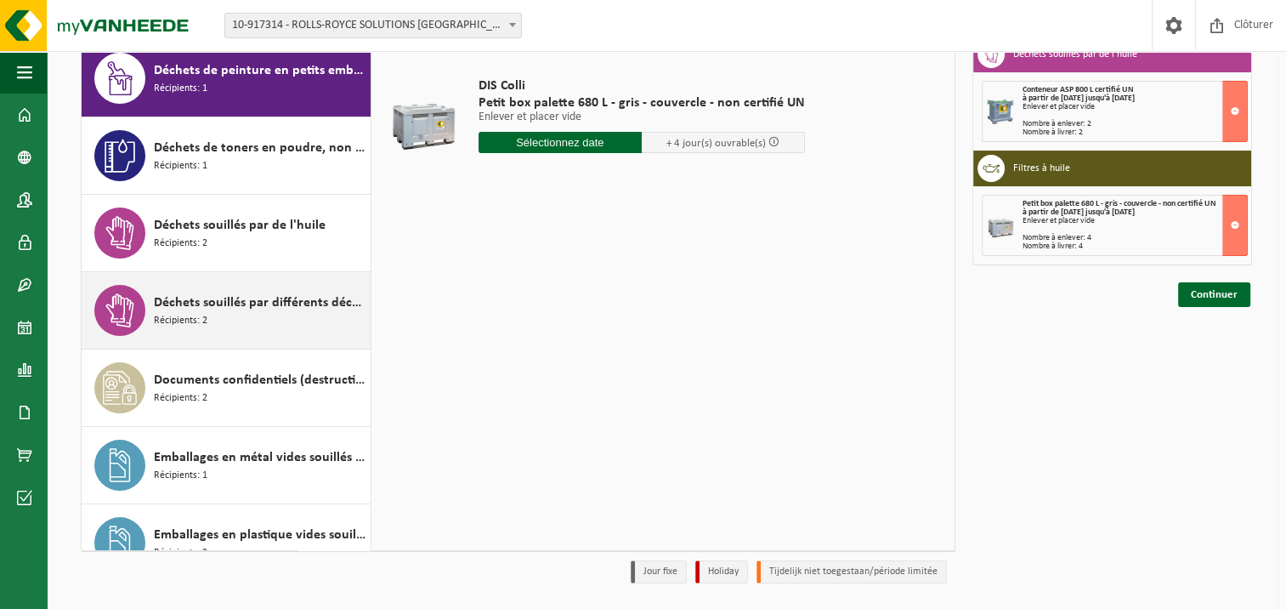
click at [266, 299] on span "Déchets souillés par différents déchets dangereux" at bounding box center [260, 302] width 212 height 20
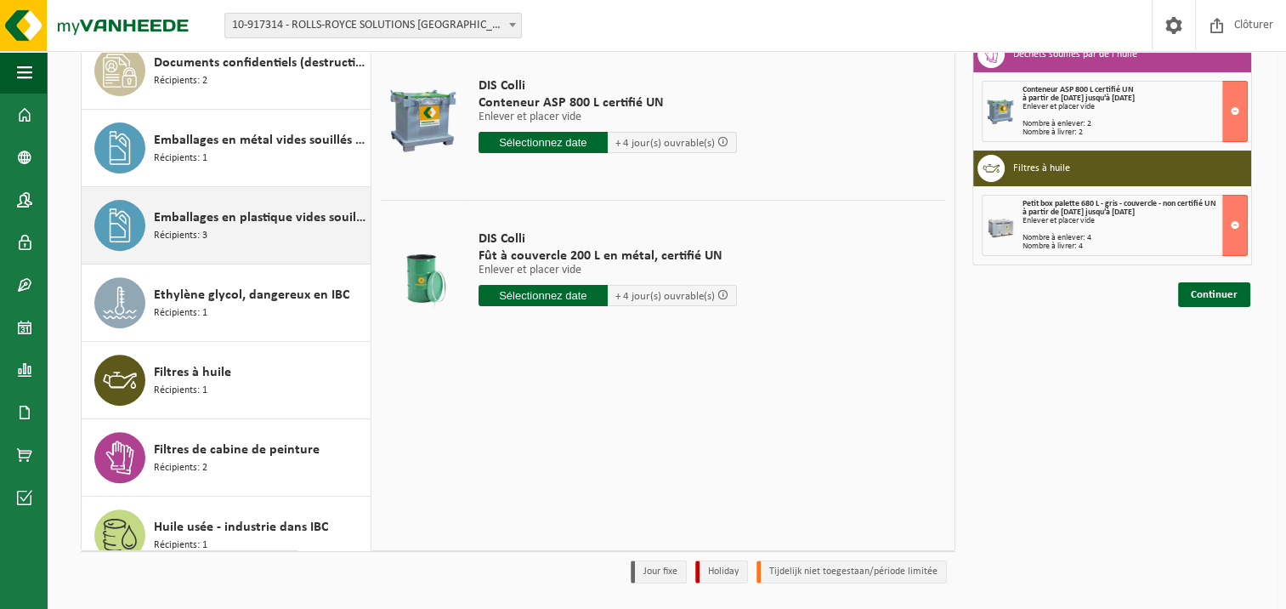
scroll to position [711, 0]
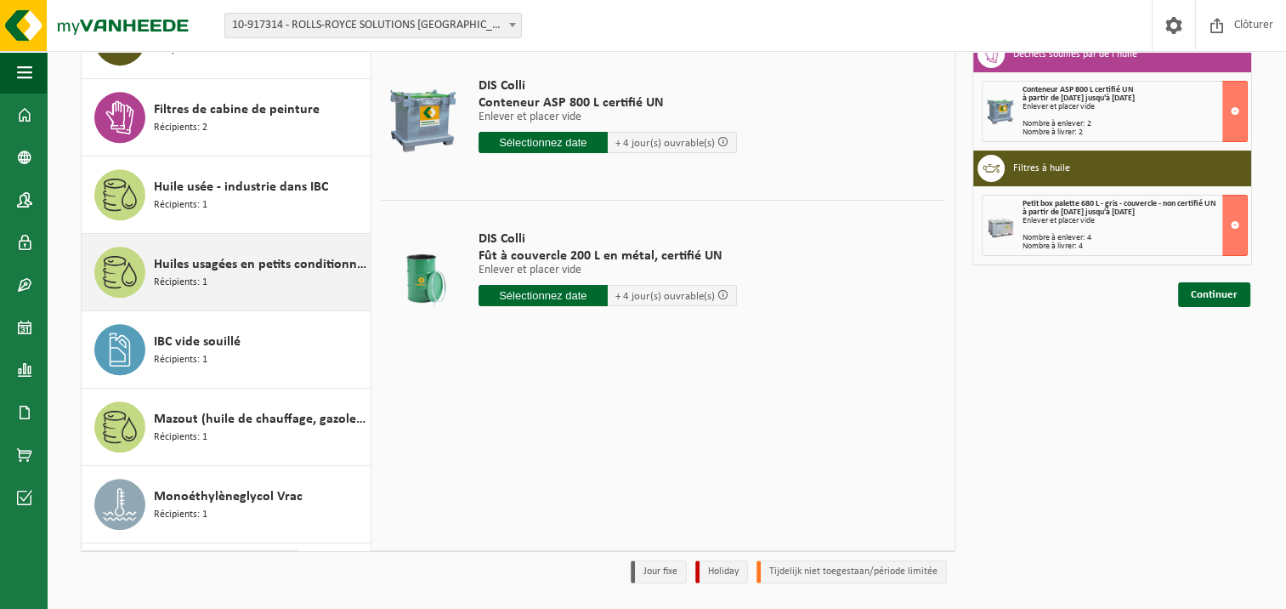
click at [269, 271] on div "Huiles usagées en petits conditionnements Récipients: 1" at bounding box center [260, 271] width 212 height 51
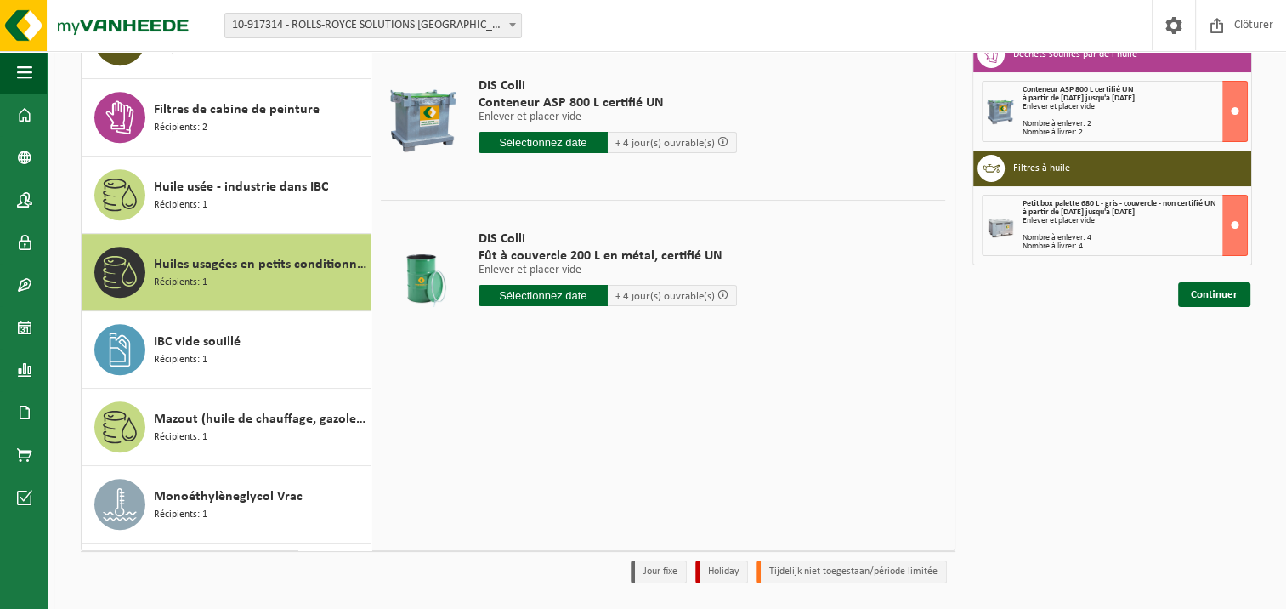
scroll to position [1032, 0]
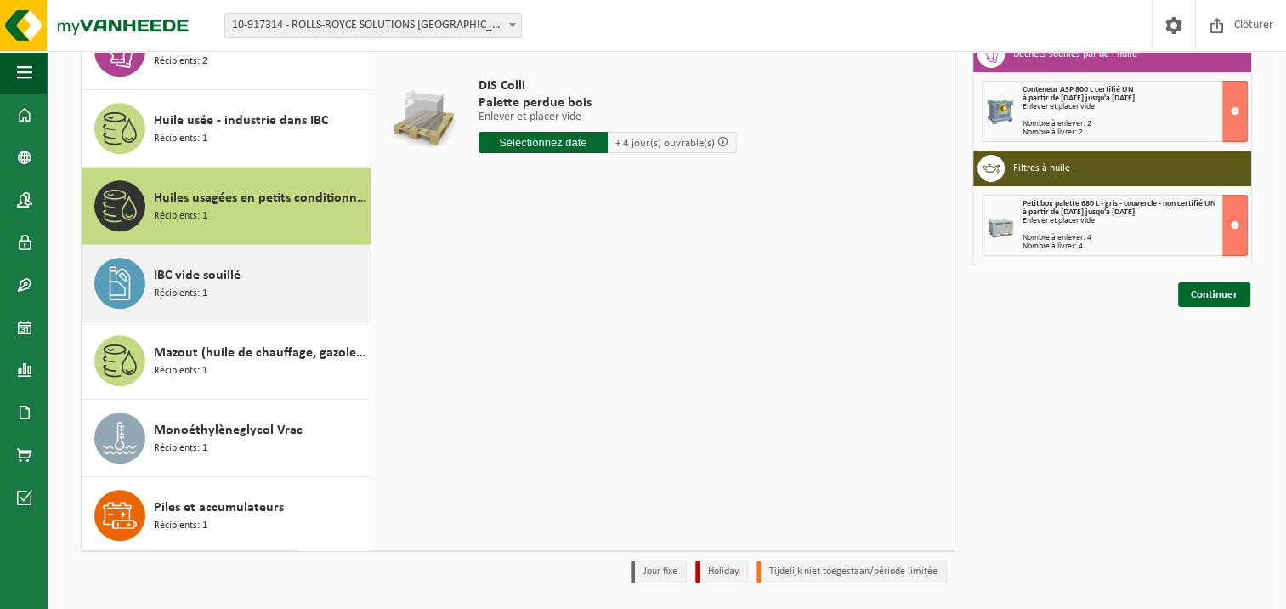
click at [286, 285] on div "IBC vide souillé Récipients: 1" at bounding box center [260, 283] width 212 height 51
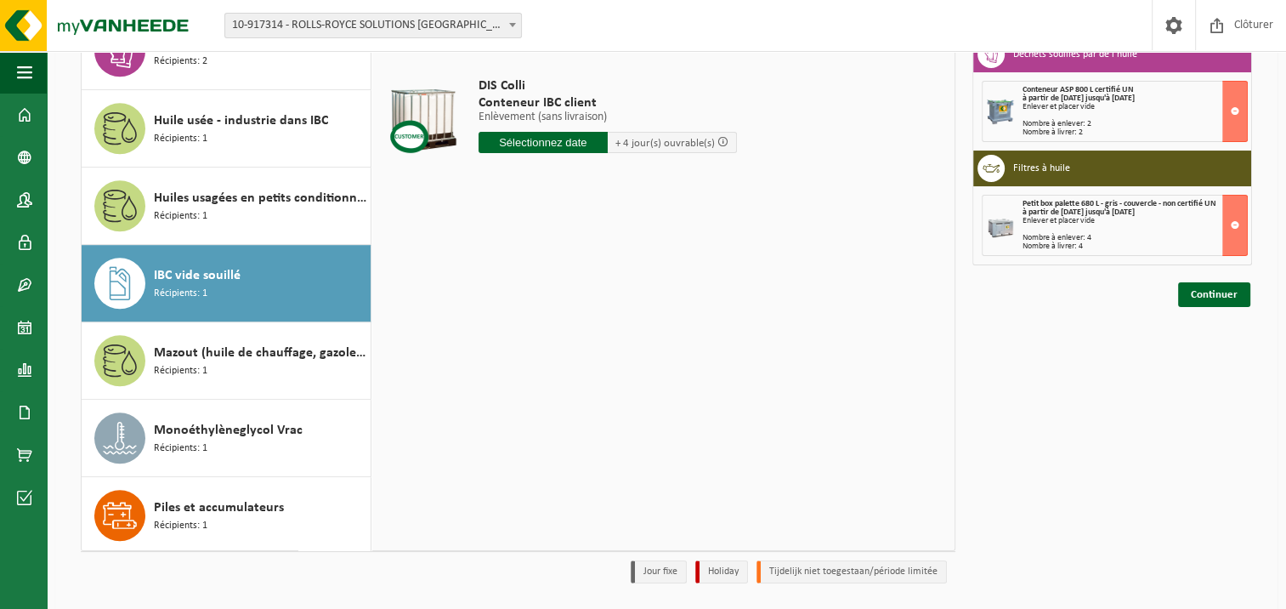
scroll to position [221, 0]
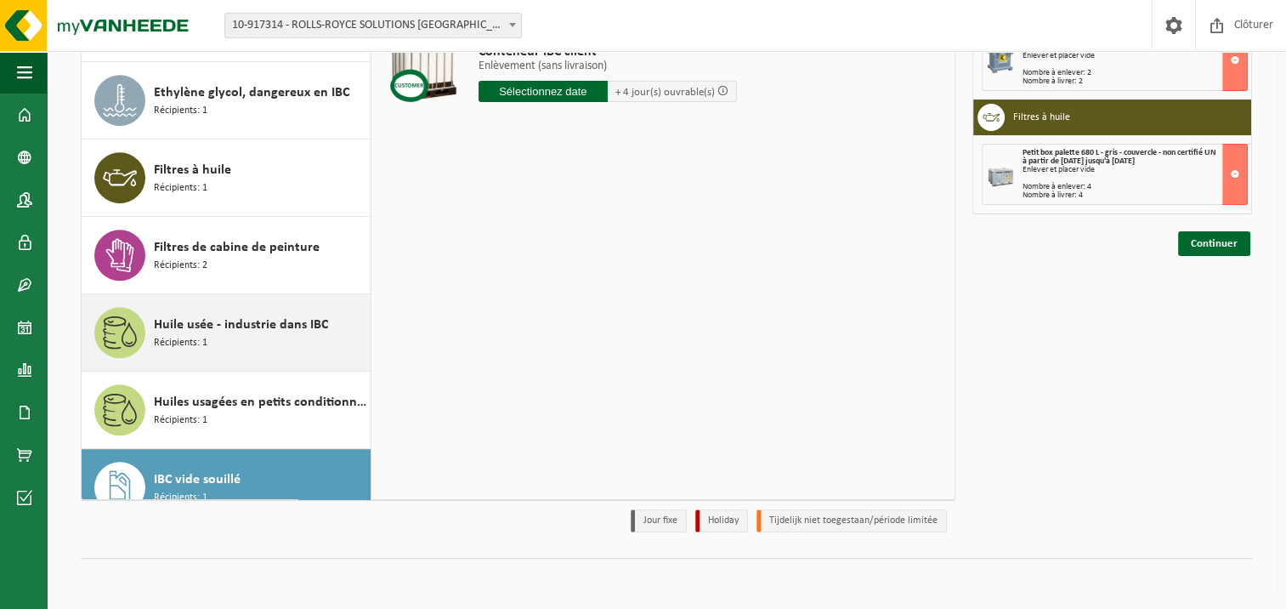
click at [290, 321] on span "Huile usée - industrie dans IBC" at bounding box center [241, 324] width 174 height 20
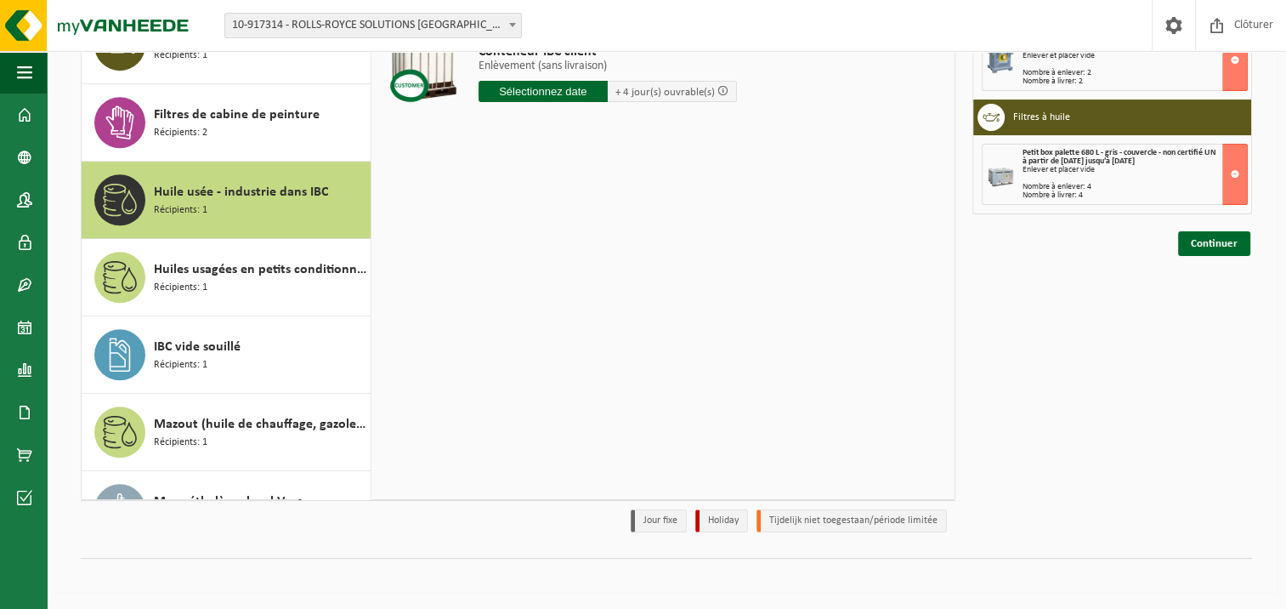
scroll to position [1032, 0]
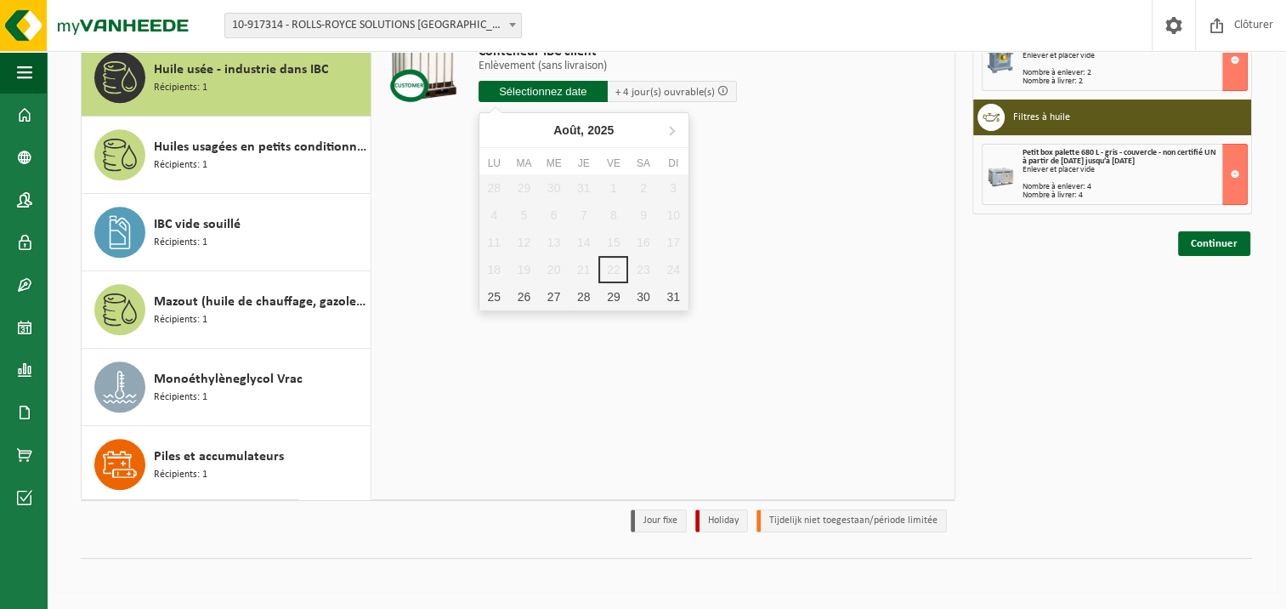
click at [537, 88] on input "text" at bounding box center [542, 91] width 129 height 21
click at [493, 291] on div "25" at bounding box center [494, 296] width 30 height 27
type input "à partir de 2025-08-25"
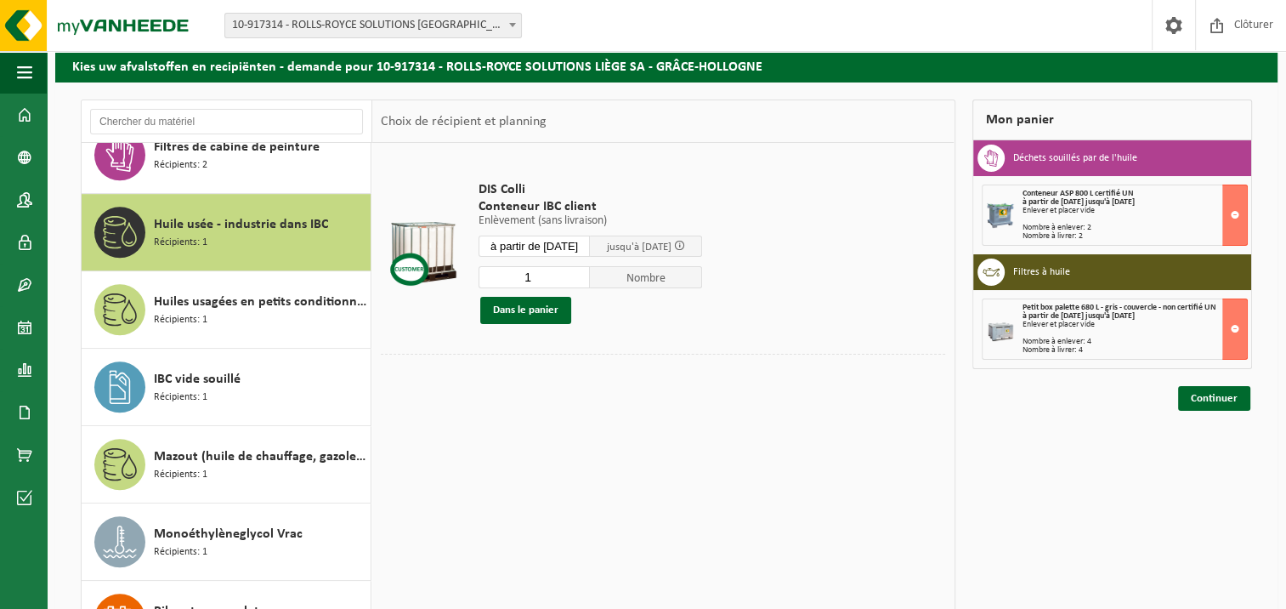
scroll to position [51, 0]
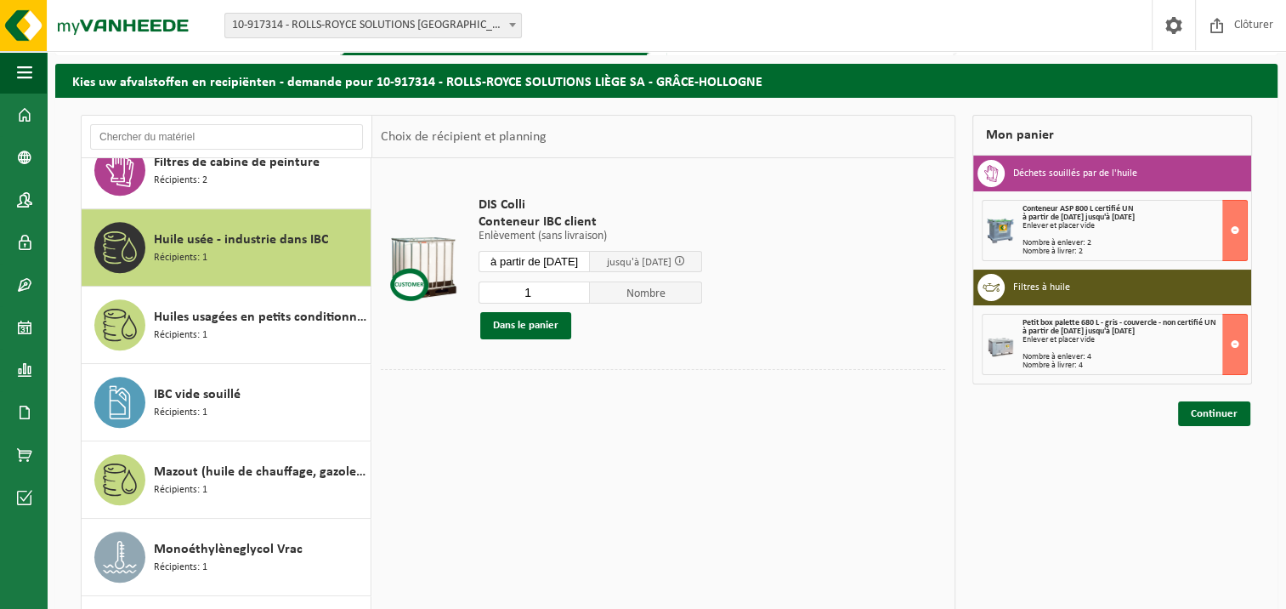
click at [558, 288] on input "1" at bounding box center [534, 292] width 112 height 22
click at [587, 286] on input "2" at bounding box center [534, 292] width 112 height 22
click at [587, 286] on input "3" at bounding box center [534, 292] width 112 height 22
type input "4"
click at [587, 286] on input "4" at bounding box center [534, 292] width 112 height 22
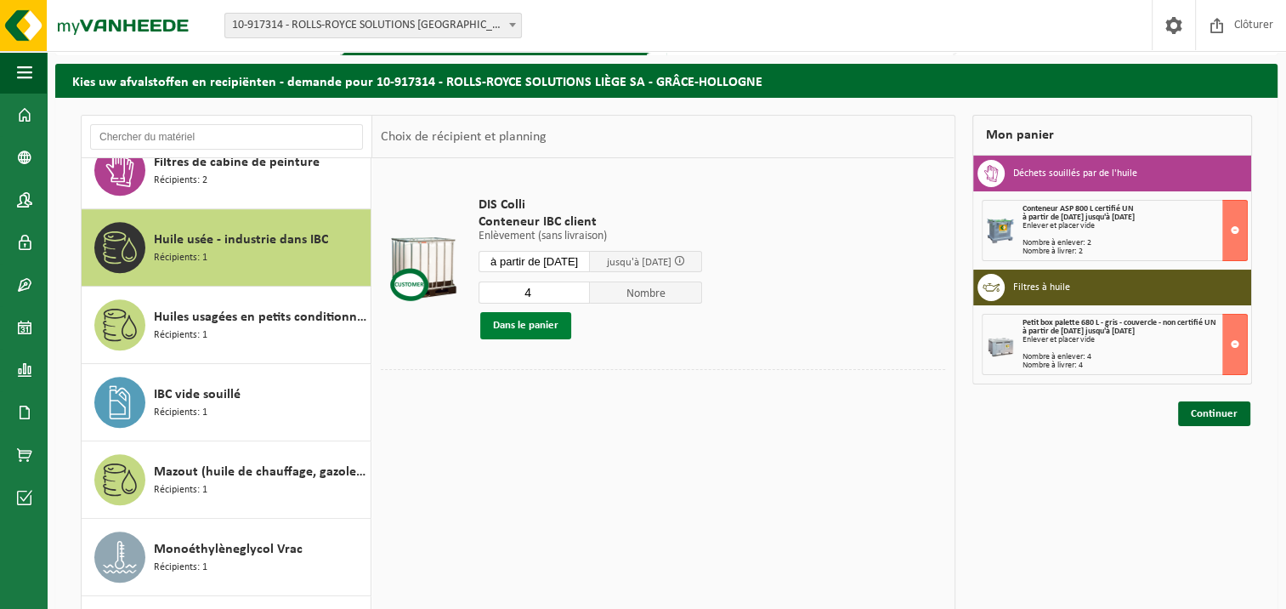
click at [551, 324] on button "Dans le panier" at bounding box center [525, 325] width 91 height 27
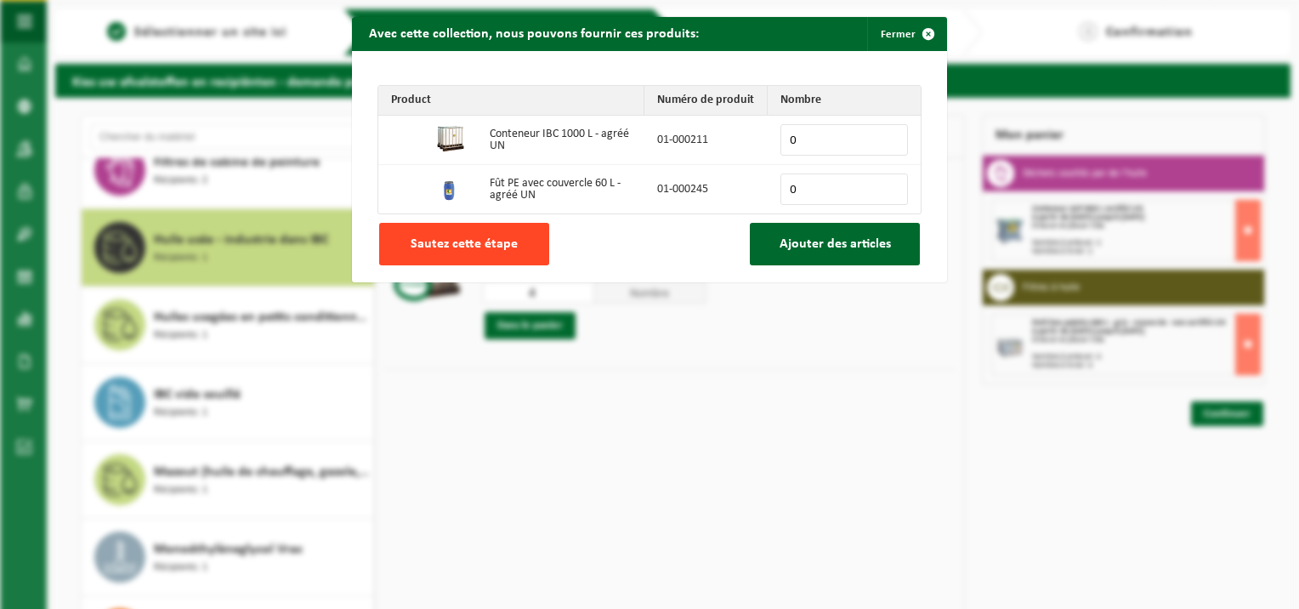
click at [474, 241] on span "Sautez cette étape" at bounding box center [464, 244] width 107 height 14
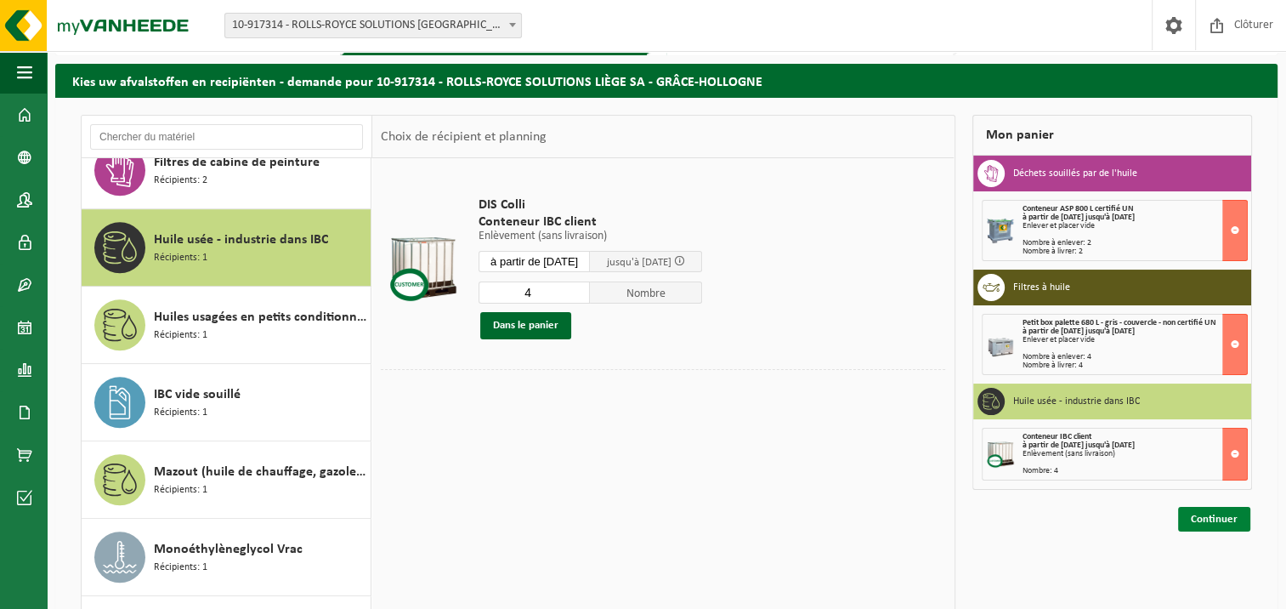
click at [1224, 519] on link "Continuer" at bounding box center [1214, 519] width 72 height 25
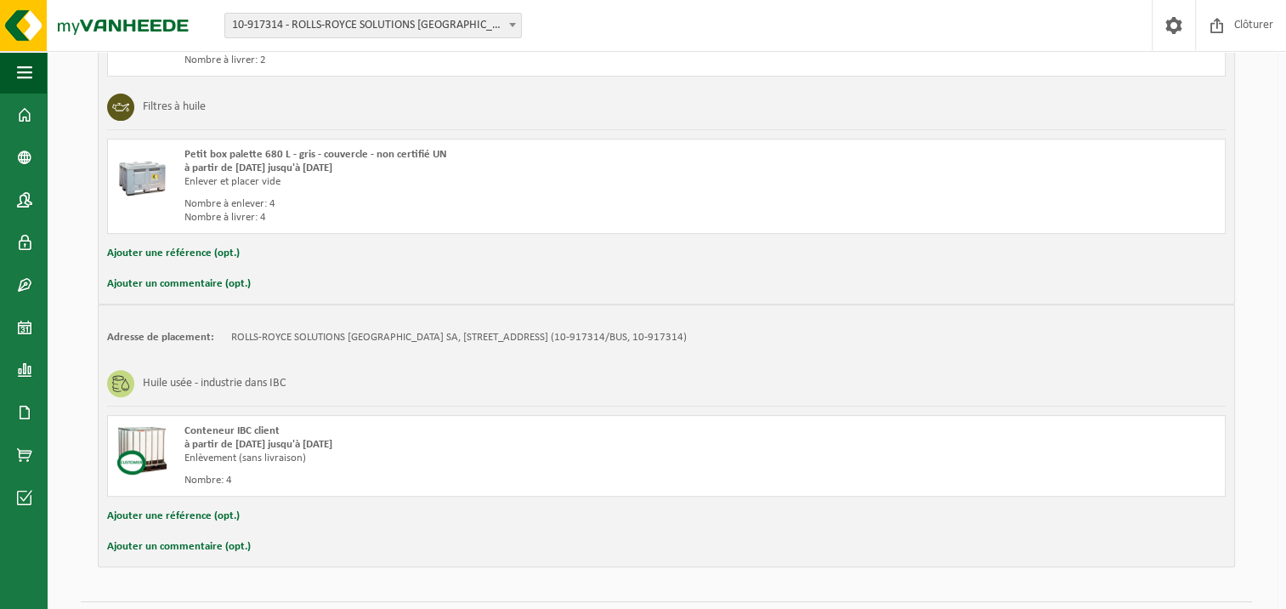
scroll to position [551, 0]
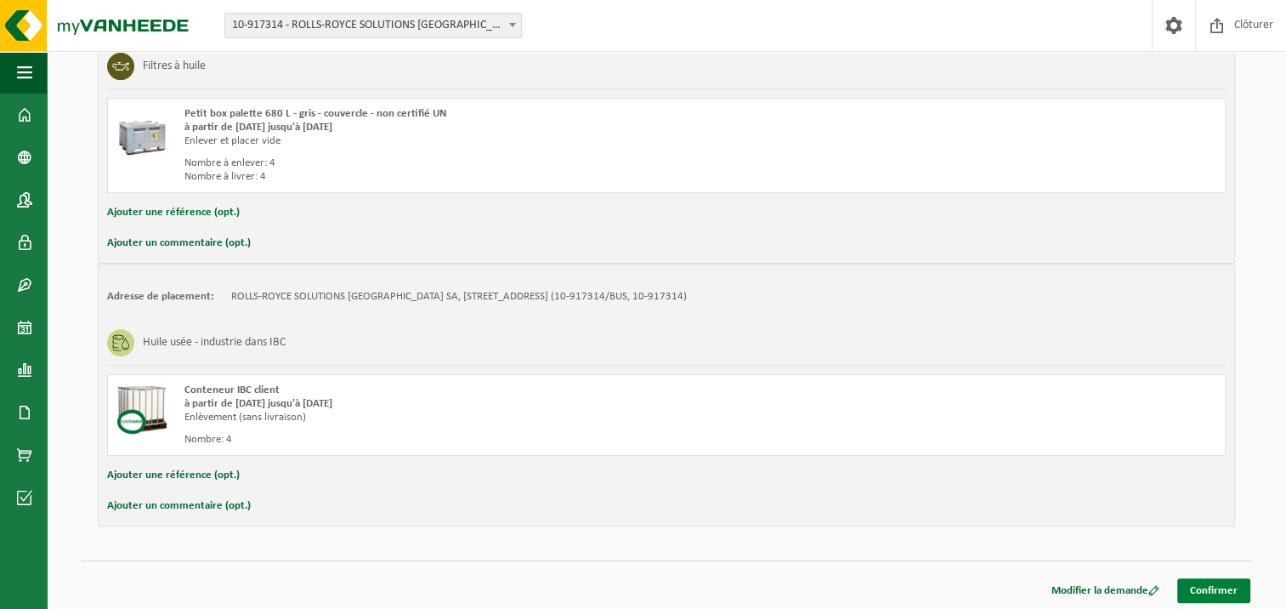
click at [1209, 579] on link "Confirmer" at bounding box center [1213, 590] width 73 height 25
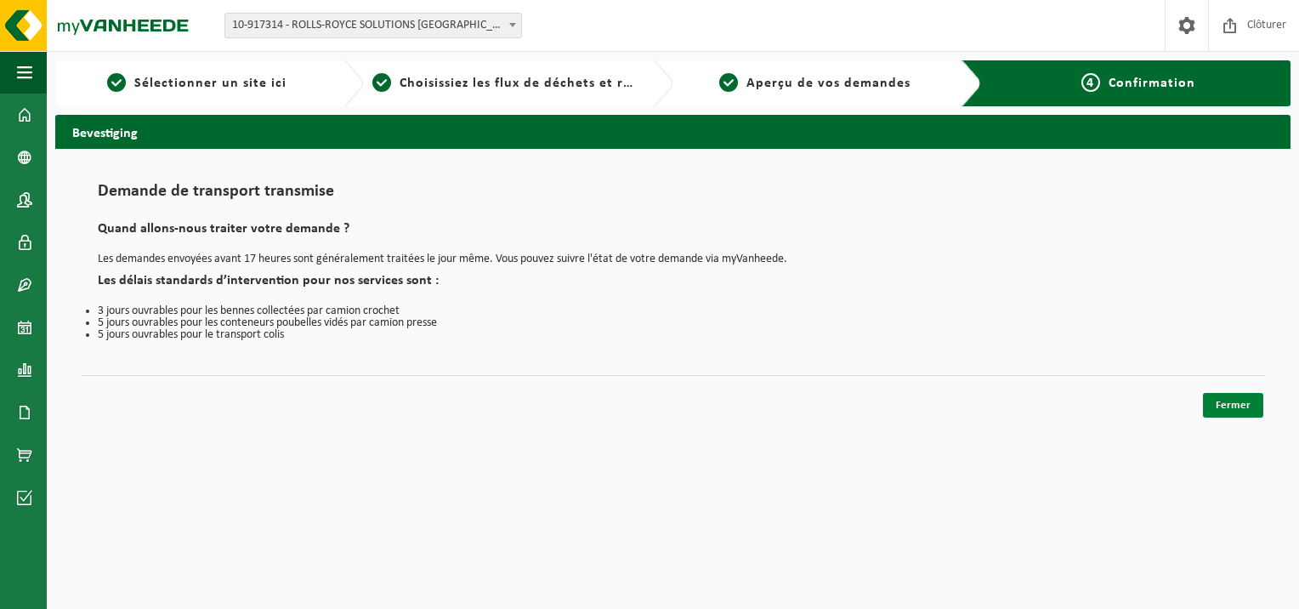
click at [1219, 399] on link "Fermer" at bounding box center [1233, 405] width 60 height 25
